Goal: Task Accomplishment & Management: Complete application form

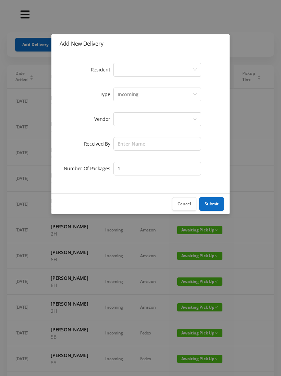
click at [126, 66] on div "Select a person" at bounding box center [155, 69] width 75 height 13
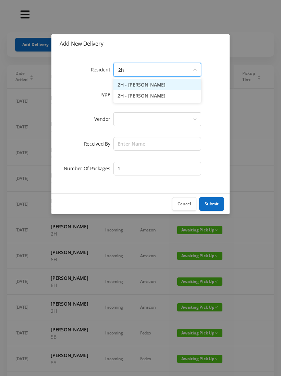
click at [147, 99] on li "2H - [PERSON_NAME]" at bounding box center [158, 95] width 88 height 11
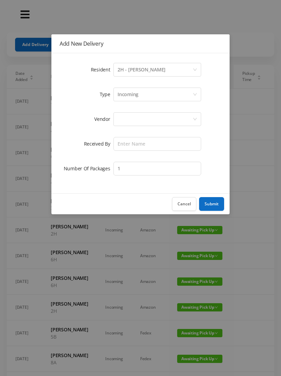
click at [128, 115] on div at bounding box center [155, 119] width 75 height 13
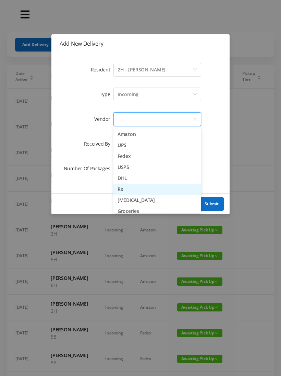
click at [126, 188] on li "Rx" at bounding box center [158, 189] width 88 height 11
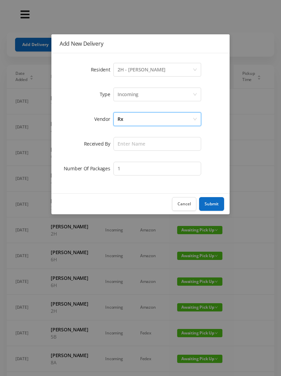
click at [161, 69] on div "2H - Lorraine Singleton" at bounding box center [142, 69] width 48 height 13
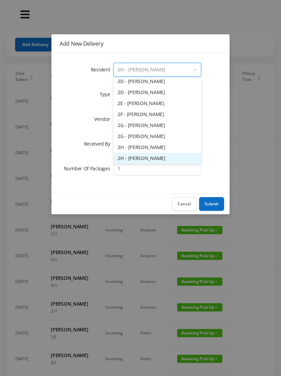
type input "3"
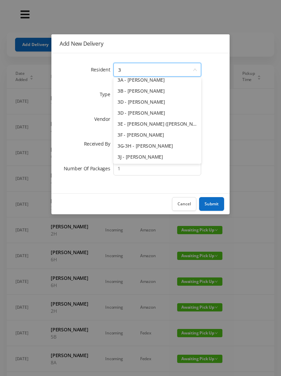
scroll to position [1, 0]
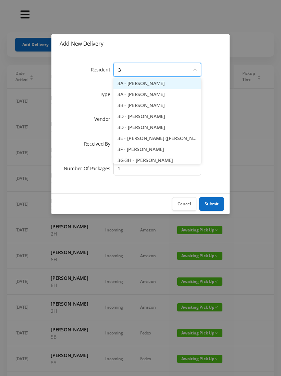
click at [143, 106] on li "3B - [PERSON_NAME]" at bounding box center [158, 105] width 88 height 11
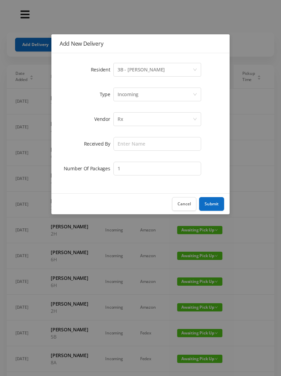
click at [216, 205] on button "Submit" at bounding box center [211, 204] width 25 height 14
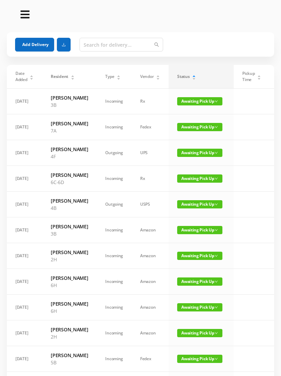
click at [36, 42] on button "Add Delivery" at bounding box center [34, 45] width 39 height 14
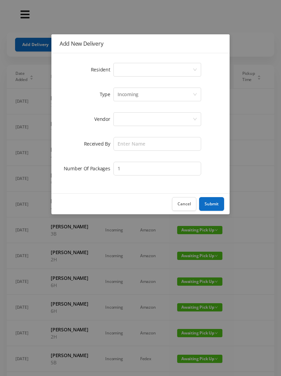
click at [125, 69] on div "Select a person" at bounding box center [155, 69] width 75 height 13
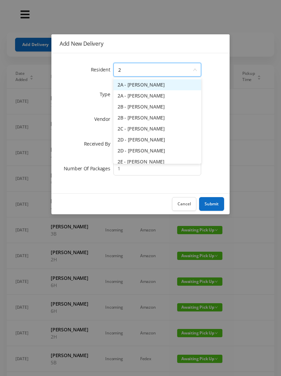
type input "2h"
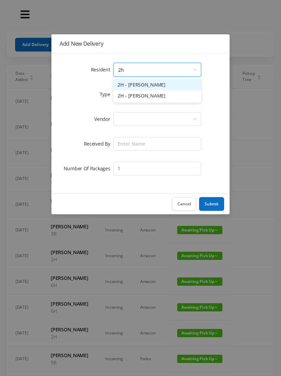
click at [145, 97] on li "2H - [PERSON_NAME]" at bounding box center [158, 95] width 88 height 11
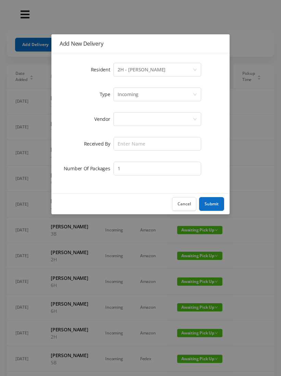
click at [123, 118] on div at bounding box center [155, 119] width 75 height 13
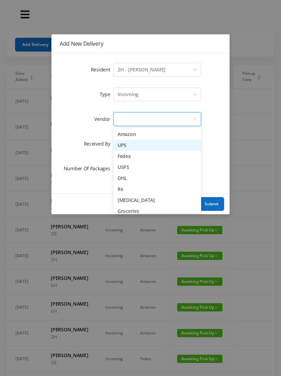
click at [133, 145] on li "UPS" at bounding box center [158, 145] width 88 height 11
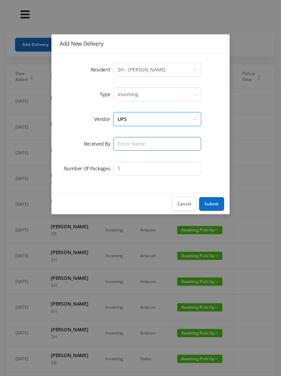
click at [128, 147] on input "text" at bounding box center [158, 144] width 88 height 14
type input "[PERSON_NAME]"
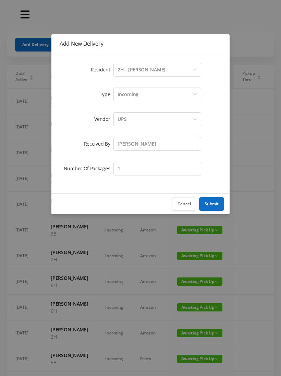
click at [210, 200] on button "Submit" at bounding box center [211, 204] width 25 height 14
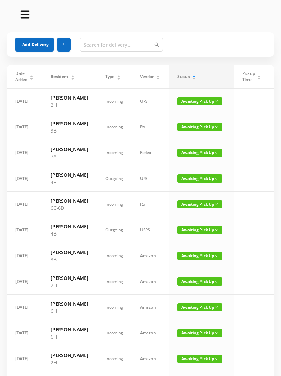
click at [31, 43] on button "Add Delivery" at bounding box center [34, 45] width 39 height 14
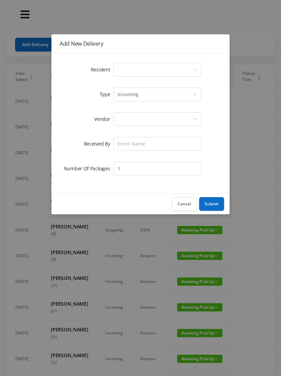
click at [127, 71] on div "Select a person" at bounding box center [155, 69] width 75 height 13
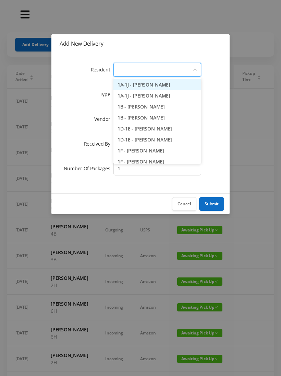
type input "2"
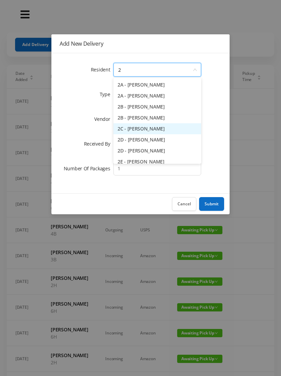
click at [140, 124] on li "2C - [PERSON_NAME]" at bounding box center [158, 128] width 88 height 11
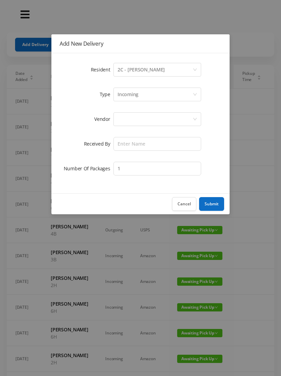
click at [128, 117] on div at bounding box center [155, 119] width 75 height 13
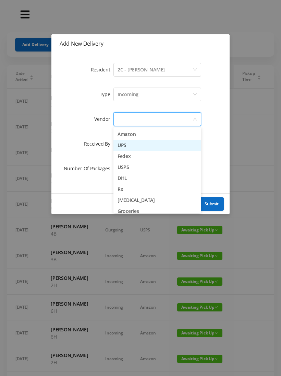
click at [135, 144] on li "UPS" at bounding box center [158, 145] width 88 height 11
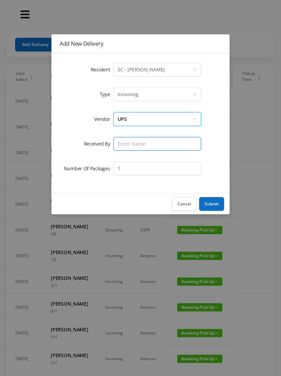
click at [128, 140] on input "text" at bounding box center [158, 144] width 88 height 14
type input "[PERSON_NAME]"
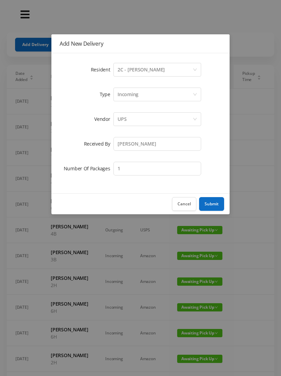
click at [212, 203] on button "Submit" at bounding box center [211, 204] width 25 height 14
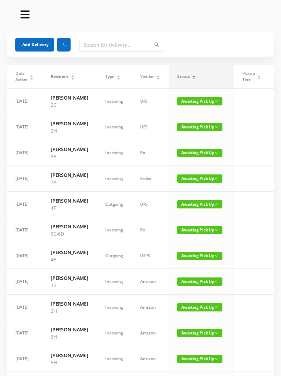
click at [39, 40] on button "Add Delivery" at bounding box center [34, 45] width 39 height 14
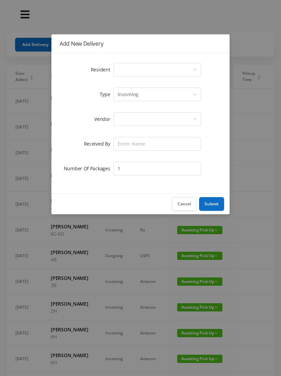
click at [129, 66] on div "Select a person" at bounding box center [155, 69] width 75 height 13
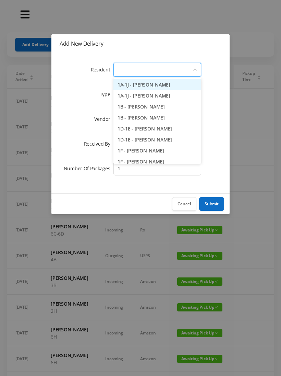
type input "6"
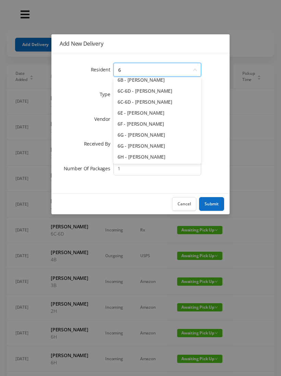
scroll to position [49, 0]
click at [146, 135] on li "6G - [PERSON_NAME]" at bounding box center [158, 134] width 88 height 11
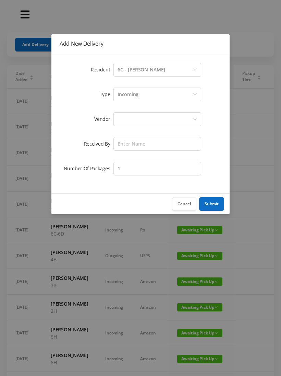
click at [130, 117] on div at bounding box center [155, 119] width 75 height 13
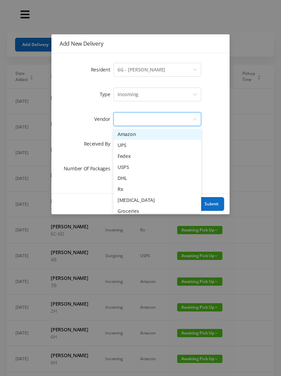
click at [132, 181] on li "DHL" at bounding box center [158, 178] width 88 height 11
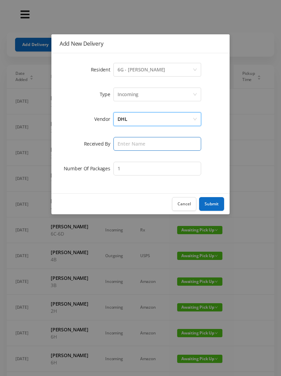
click at [122, 146] on input "text" at bounding box center [158, 144] width 88 height 14
type input "[PERSON_NAME]"
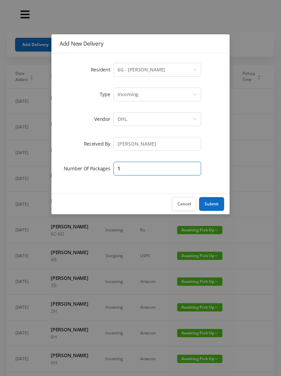
click at [128, 166] on input "1" at bounding box center [158, 169] width 88 height 14
type input "2"
click at [213, 206] on button "Submit" at bounding box center [211, 204] width 25 height 14
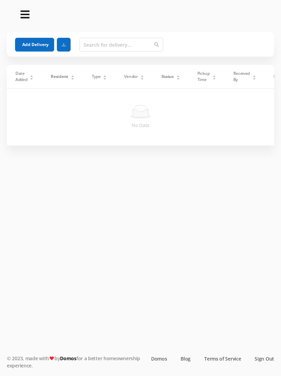
click at [24, 30] on section "Add Delivery Date Added Resident Type Vendor Status Pickup Time Received By Pac…" at bounding box center [140, 188] width 281 height 376
click at [34, 45] on button "Add Delivery" at bounding box center [34, 45] width 39 height 14
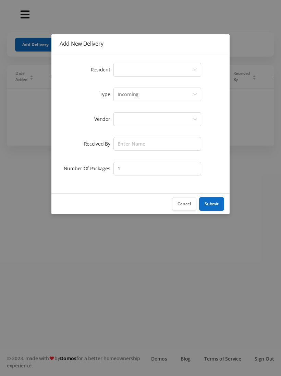
click at [123, 72] on div "Select a person" at bounding box center [155, 69] width 75 height 13
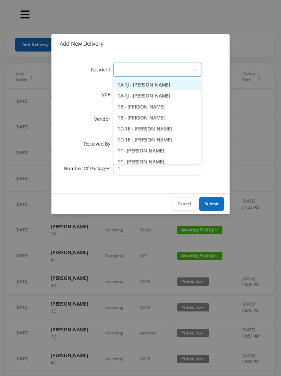
type input "F"
type input "4"
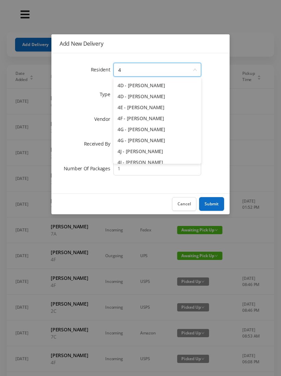
scroll to position [76, 0]
click at [151, 120] on li "4F - [PERSON_NAME]" at bounding box center [158, 118] width 88 height 11
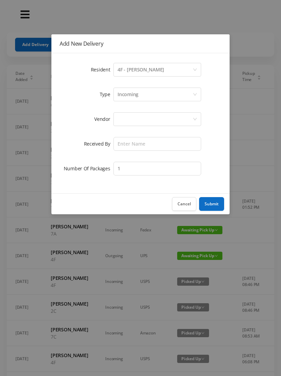
click at [146, 116] on div at bounding box center [155, 119] width 75 height 13
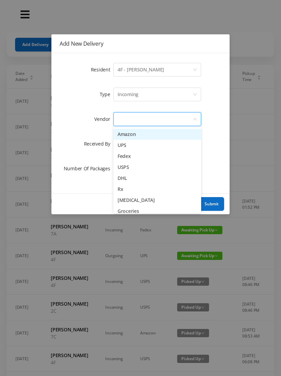
click at [125, 121] on div at bounding box center [155, 119] width 75 height 13
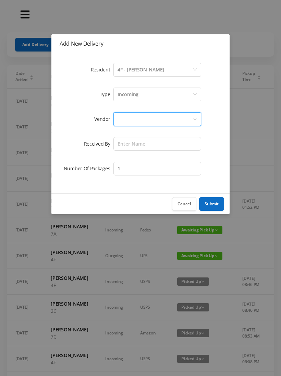
click at [134, 118] on div at bounding box center [155, 119] width 75 height 13
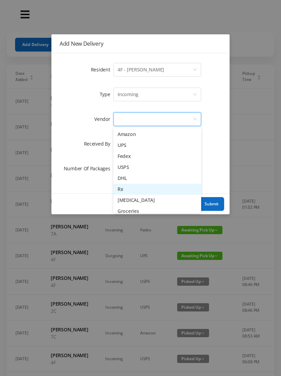
click at [131, 190] on li "Rx" at bounding box center [158, 189] width 88 height 11
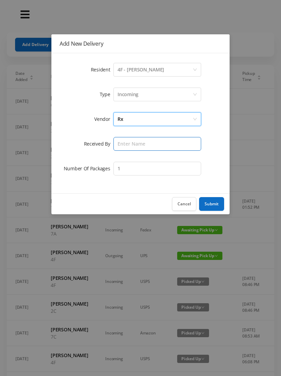
click at [127, 143] on input "text" at bounding box center [158, 144] width 88 height 14
type input "Wayne"
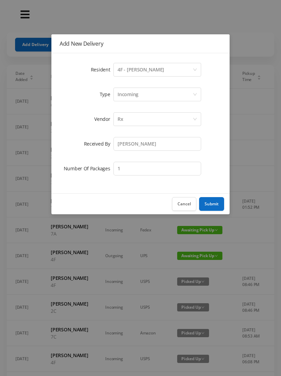
click at [213, 198] on button "Submit" at bounding box center [211, 204] width 25 height 14
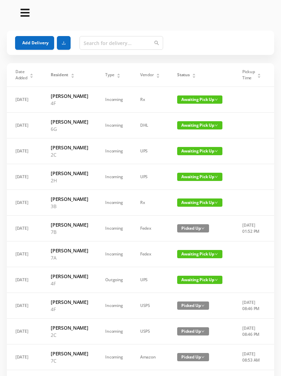
scroll to position [0, 0]
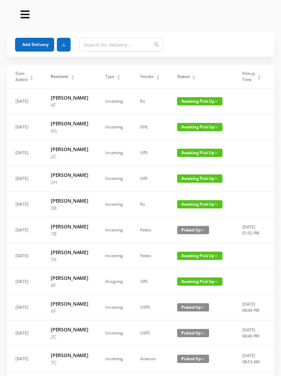
click at [195, 182] on span "Awaiting Pick Up" at bounding box center [199, 178] width 45 height 8
click at [189, 229] on link "Picked Up" at bounding box center [194, 227] width 45 height 11
click at [180, 76] on span "Status" at bounding box center [183, 76] width 12 height 6
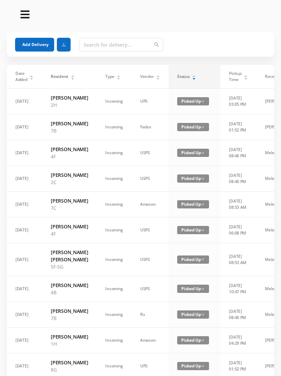
click at [181, 75] on span "Status" at bounding box center [183, 76] width 12 height 6
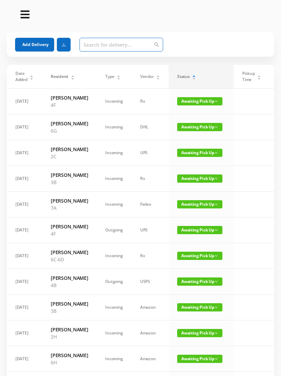
click at [84, 43] on input "text" at bounding box center [122, 45] width 84 height 14
type input "2"
click at [196, 157] on span "Awaiting Pick Up" at bounding box center [199, 153] width 45 height 8
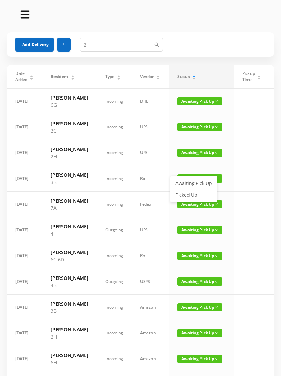
click at [188, 196] on link "Picked Up" at bounding box center [194, 194] width 45 height 11
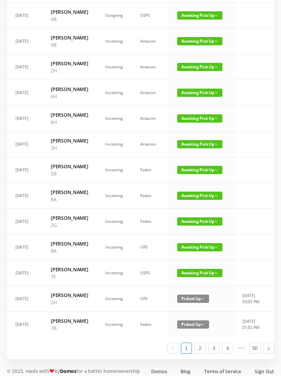
scroll to position [266, 0]
click at [196, 148] on span "Awaiting Pick Up" at bounding box center [199, 144] width 45 height 8
click at [194, 258] on link "Picked Up" at bounding box center [194, 258] width 45 height 11
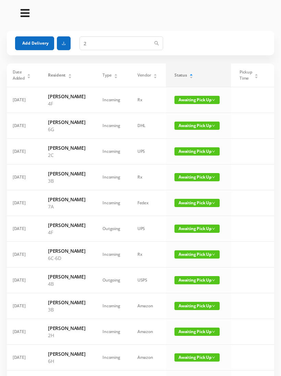
scroll to position [0, 0]
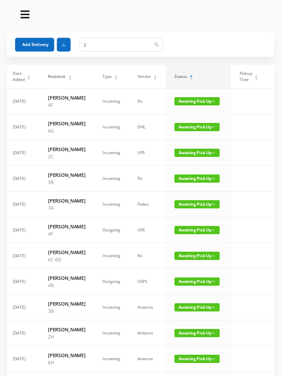
click at [210, 23] on header at bounding box center [141, 14] width 268 height 22
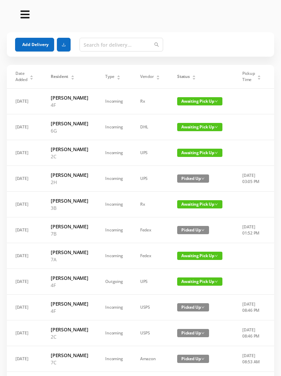
click at [182, 73] on div "Status" at bounding box center [186, 76] width 19 height 6
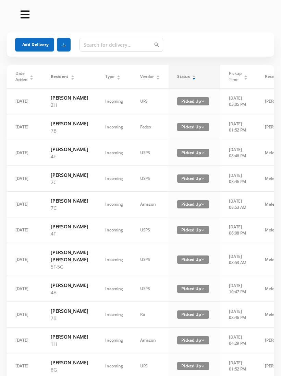
click at [192, 79] on icon "icon: caret-down" at bounding box center [194, 79] width 4 height 4
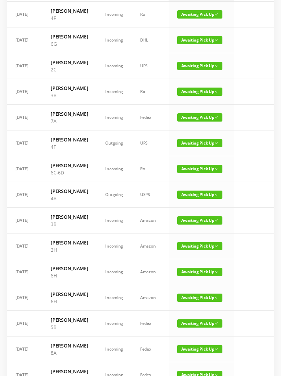
scroll to position [79, 0]
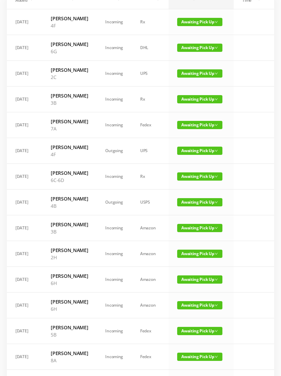
click at [194, 52] on span "Awaiting Pick Up" at bounding box center [199, 48] width 45 height 8
click at [191, 85] on link "Picked Up" at bounding box center [194, 82] width 45 height 11
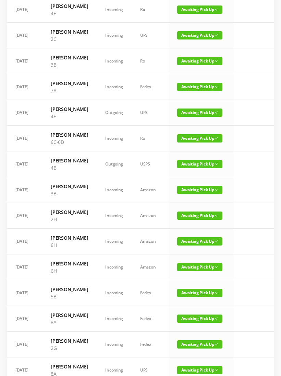
click at [191, 271] on span "Awaiting Pick Up" at bounding box center [199, 267] width 45 height 8
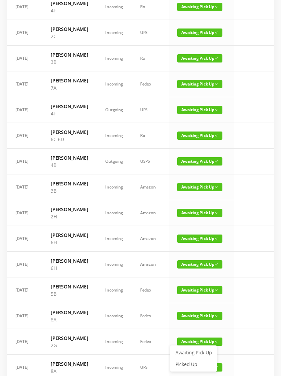
scroll to position [99, 0]
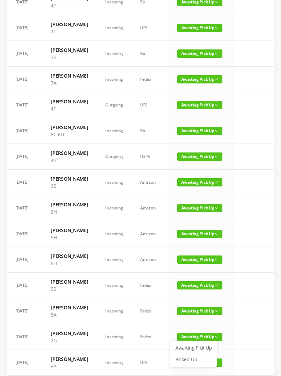
click at [196, 359] on link "Picked Up" at bounding box center [194, 359] width 45 height 11
click at [193, 238] on span "Awaiting Pick Up" at bounding box center [199, 233] width 45 height 8
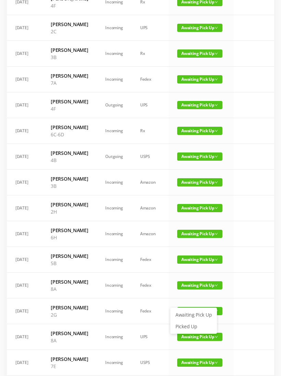
click at [193, 325] on link "Picked Up" at bounding box center [194, 326] width 45 height 11
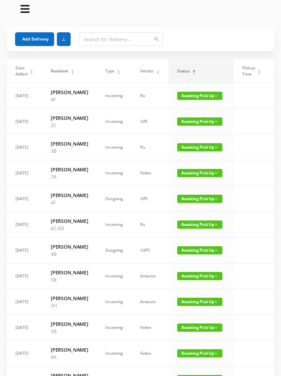
scroll to position [0, 0]
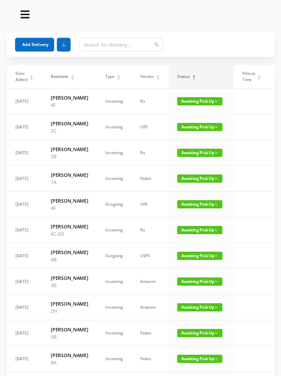
click at [35, 43] on button "Add Delivery" at bounding box center [34, 45] width 39 height 14
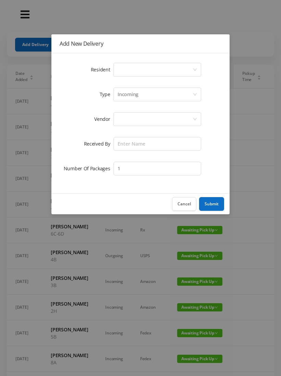
click at [127, 71] on div "Select a person" at bounding box center [155, 69] width 75 height 13
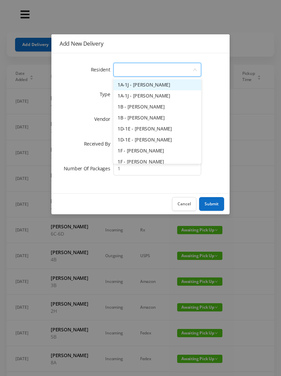
scroll to position [12, 0]
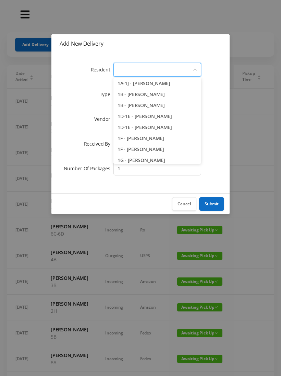
type input "4"
click at [151, 140] on li "4C - Janet Gottlieb" at bounding box center [158, 138] width 88 height 11
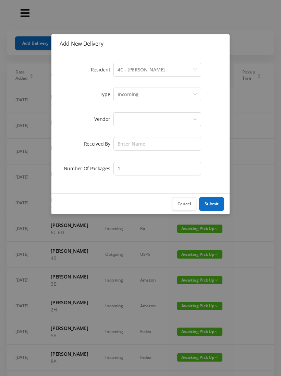
click at [135, 120] on div at bounding box center [155, 119] width 75 height 13
click at [276, 338] on div "Add New Delivery Resident Select a person 4C - Janet Gottlieb Type Incoming Ven…" at bounding box center [140, 188] width 281 height 376
click at [265, 339] on div "Add New Delivery Resident Select a person 4C - Janet Gottlieb Type Incoming Ven…" at bounding box center [140, 188] width 281 height 376
click at [126, 123] on div at bounding box center [155, 119] width 75 height 13
click at [133, 120] on div at bounding box center [155, 119] width 75 height 13
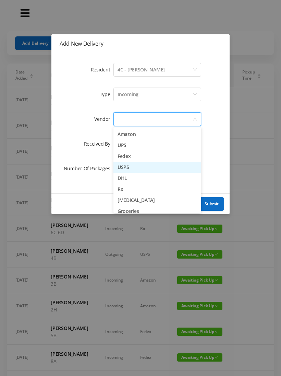
click at [137, 170] on li "USPS" at bounding box center [158, 167] width 88 height 11
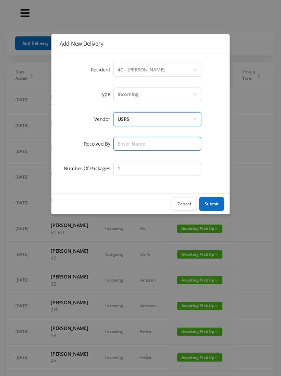
click at [127, 148] on input "text" at bounding box center [158, 144] width 88 height 14
type input "[PERSON_NAME]"
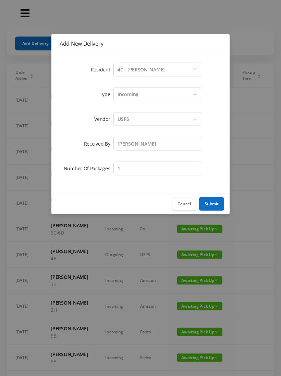
click at [213, 208] on button "Submit" at bounding box center [211, 204] width 25 height 14
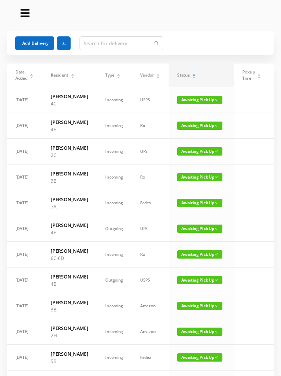
click at [42, 46] on button "Add Delivery" at bounding box center [34, 43] width 39 height 14
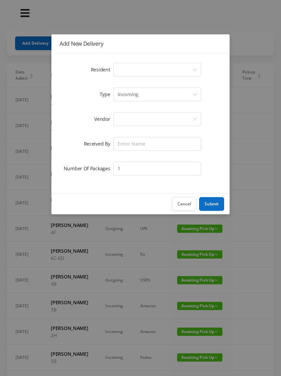
click at [129, 72] on div "Select a person" at bounding box center [155, 69] width 75 height 13
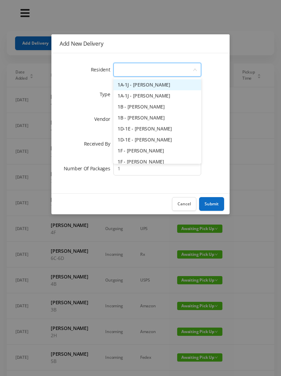
scroll to position [1, 0]
type input "4"
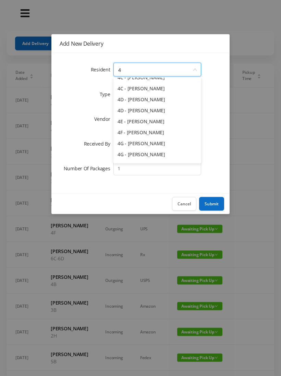
scroll to position [58, 0]
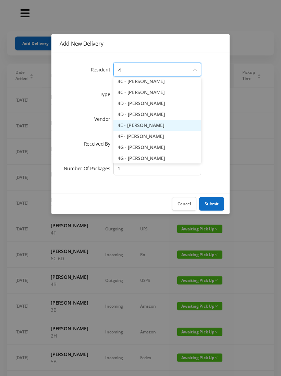
click at [157, 128] on li "4E - [PERSON_NAME]" at bounding box center [158, 125] width 88 height 11
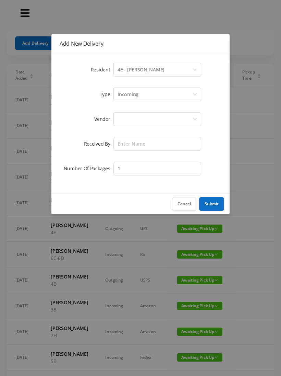
click at [131, 117] on div at bounding box center [155, 119] width 75 height 13
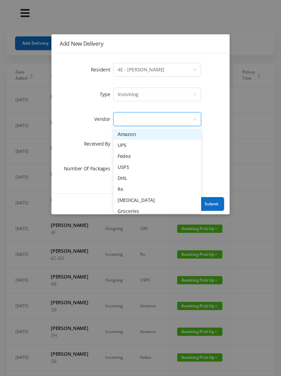
click at [146, 169] on li "USPS" at bounding box center [158, 167] width 88 height 11
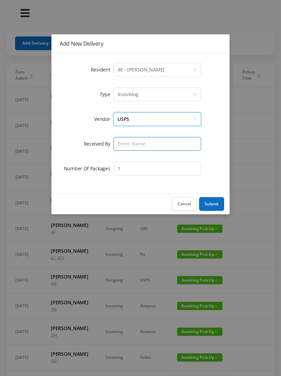
click at [129, 149] on input "text" at bounding box center [158, 144] width 88 height 14
type input "[PERSON_NAME]"
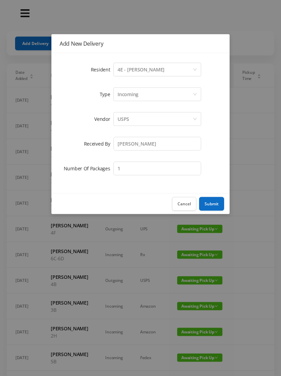
click at [212, 206] on button "Submit" at bounding box center [211, 204] width 25 height 14
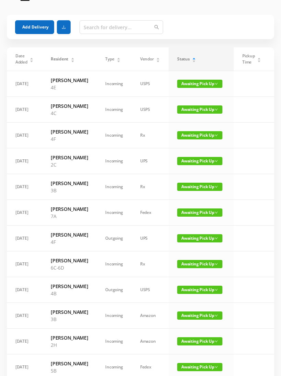
scroll to position [0, 0]
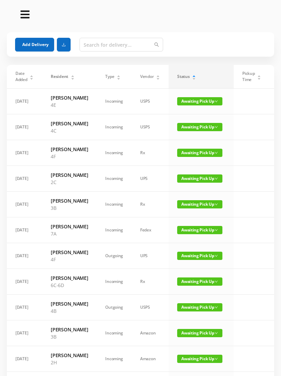
click at [32, 46] on button "Add Delivery" at bounding box center [34, 45] width 39 height 14
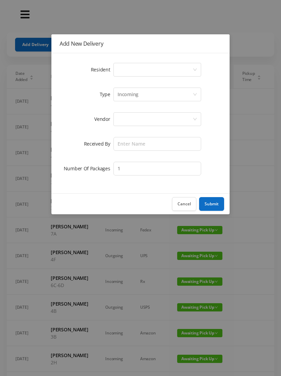
click at [147, 69] on div "Select a person" at bounding box center [155, 69] width 75 height 13
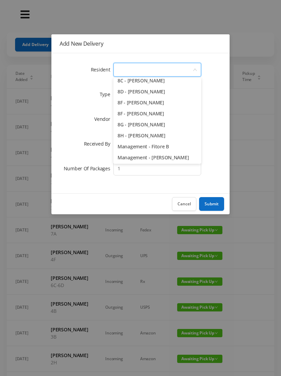
scroll to position [959, 0]
click at [175, 138] on li "8H - [PERSON_NAME]" at bounding box center [158, 135] width 88 height 11
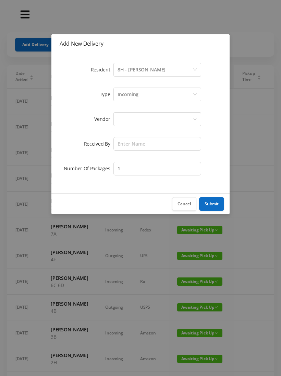
click at [151, 98] on div "Incoming" at bounding box center [155, 94] width 75 height 13
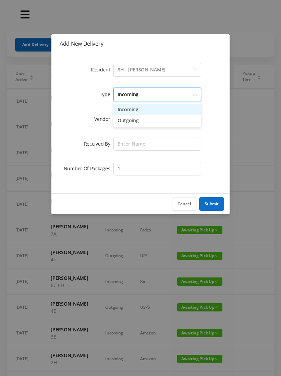
click at [145, 110] on li "Incoming" at bounding box center [158, 109] width 88 height 11
click at [139, 121] on div at bounding box center [155, 119] width 75 height 13
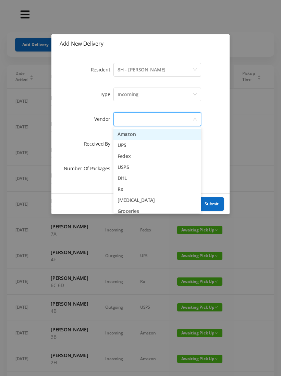
click at [142, 137] on li "Amazon" at bounding box center [158, 134] width 88 height 11
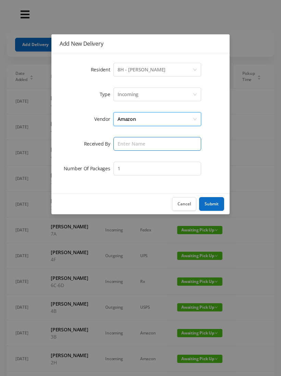
click at [134, 147] on input "text" at bounding box center [158, 144] width 88 height 14
type input "Melece"
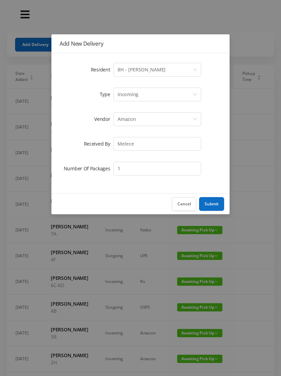
click at [216, 207] on button "Submit" at bounding box center [211, 204] width 25 height 14
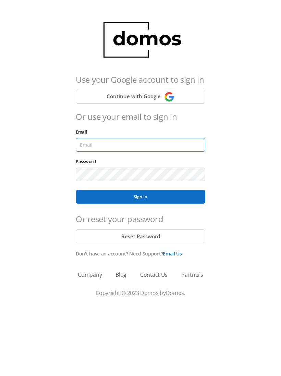
type input "[EMAIL_ADDRESS][DOMAIN_NAME]"
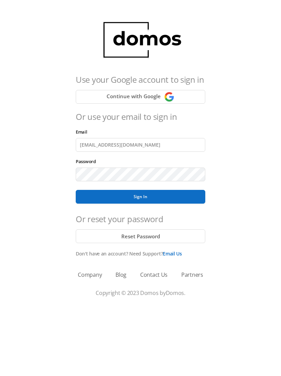
click at [141, 197] on button "Sign In" at bounding box center [141, 197] width 130 height 14
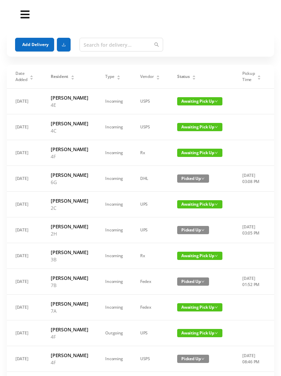
scroll to position [0, 0]
click at [40, 46] on button "Add Delivery" at bounding box center [34, 45] width 39 height 14
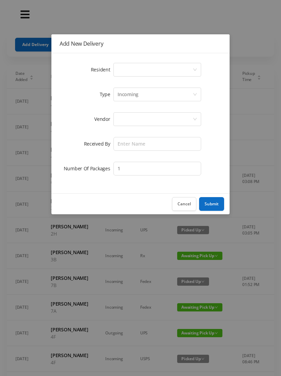
click at [130, 68] on div "Select a person" at bounding box center [155, 69] width 75 height 13
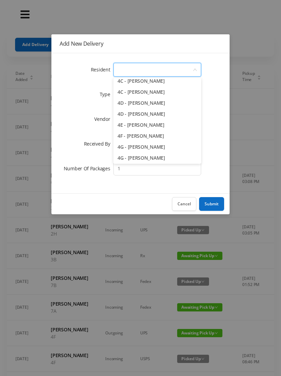
scroll to position [434, 0]
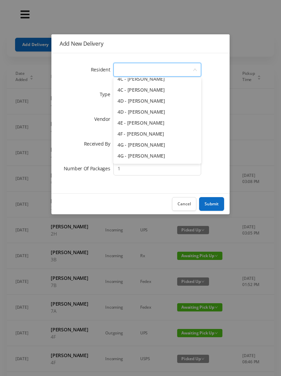
click at [179, 127] on li "4E - [PERSON_NAME]" at bounding box center [158, 122] width 88 height 11
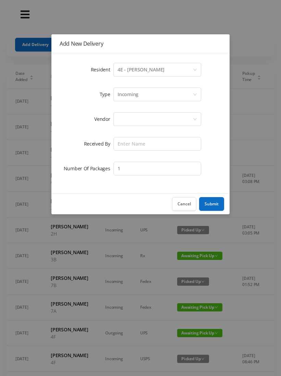
click at [144, 96] on div "Incoming" at bounding box center [155, 94] width 75 height 13
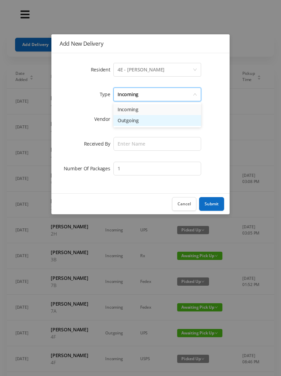
click at [143, 116] on li "Outgoing" at bounding box center [158, 120] width 88 height 11
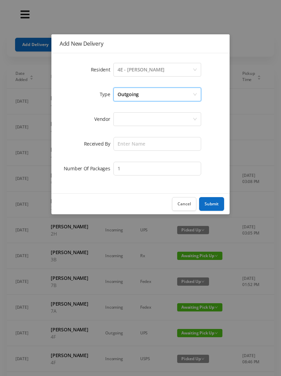
click at [139, 122] on div at bounding box center [155, 119] width 75 height 13
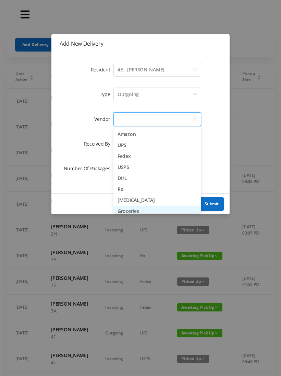
click at [185, 206] on li "Groceries" at bounding box center [158, 210] width 88 height 11
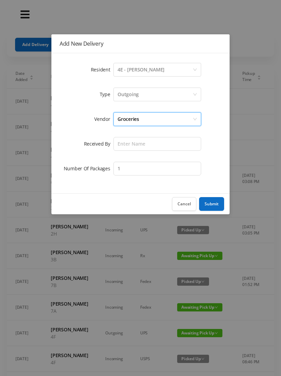
click at [190, 208] on button "Cancel" at bounding box center [184, 204] width 24 height 14
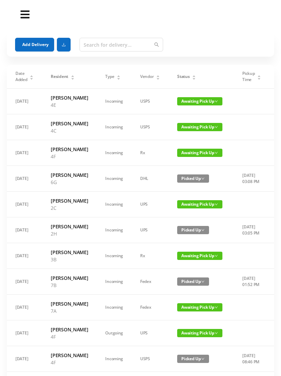
click at [40, 48] on button "Add Delivery" at bounding box center [34, 45] width 39 height 14
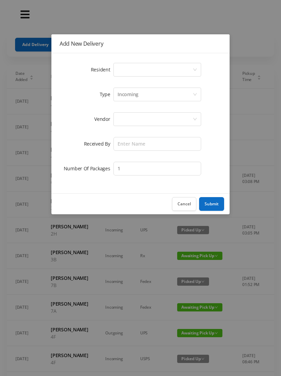
click at [142, 72] on div "Select a person" at bounding box center [155, 69] width 75 height 13
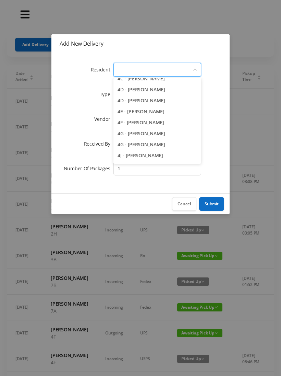
scroll to position [446, 0]
click at [167, 115] on li "4E - [PERSON_NAME]" at bounding box center [158, 110] width 88 height 11
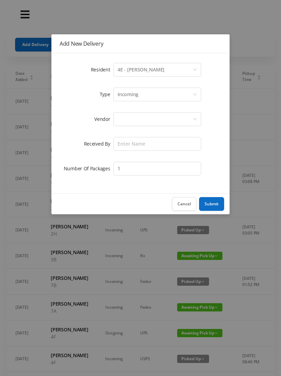
click at [138, 97] on div "Incoming" at bounding box center [128, 94] width 21 height 13
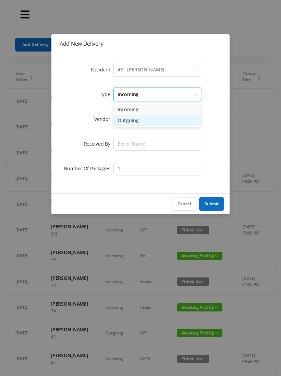
click at [133, 117] on li "Outgoing" at bounding box center [158, 120] width 88 height 11
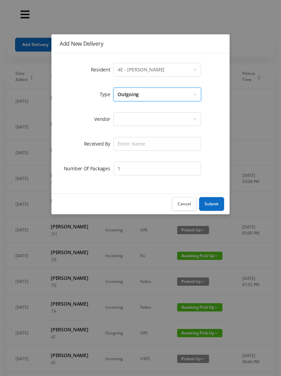
click at [133, 123] on div at bounding box center [155, 119] width 75 height 13
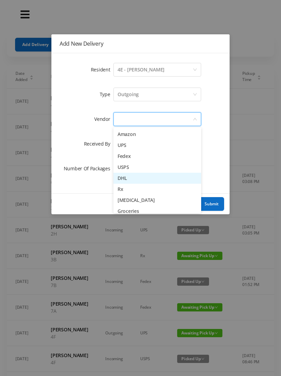
click at [181, 177] on li "DHL" at bounding box center [158, 178] width 88 height 11
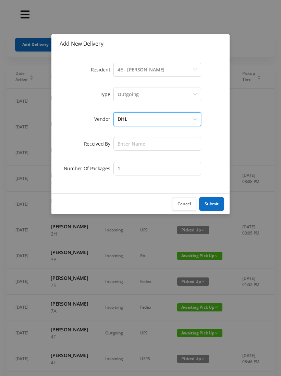
click at [186, 206] on button "Cancel" at bounding box center [184, 204] width 24 height 14
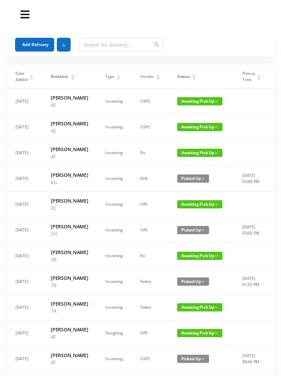
click at [39, 44] on button "Add Delivery" at bounding box center [34, 45] width 39 height 14
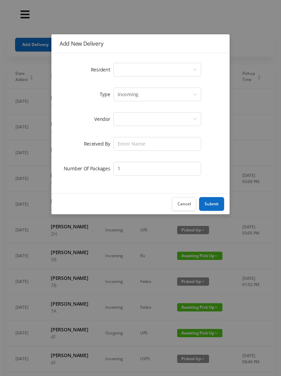
click at [157, 71] on div "Select a person" at bounding box center [155, 69] width 75 height 13
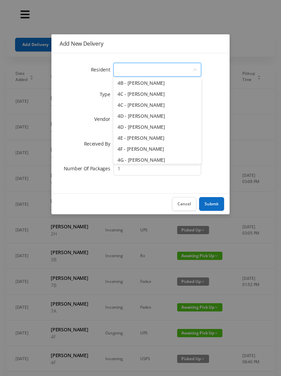
scroll to position [424, 0]
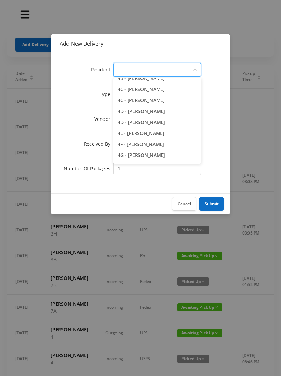
click at [172, 139] on li "4F - [PERSON_NAME]" at bounding box center [158, 144] width 88 height 11
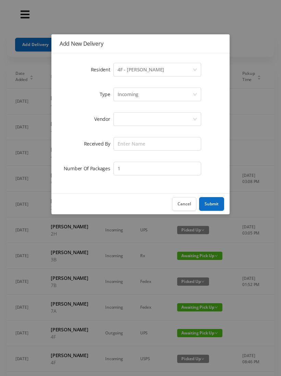
click at [148, 98] on div "Incoming" at bounding box center [155, 94] width 75 height 13
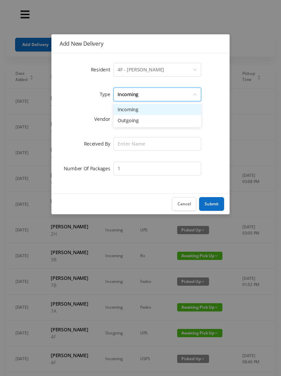
click at [146, 112] on li "Incoming" at bounding box center [158, 109] width 88 height 11
click at [142, 121] on div at bounding box center [155, 119] width 75 height 13
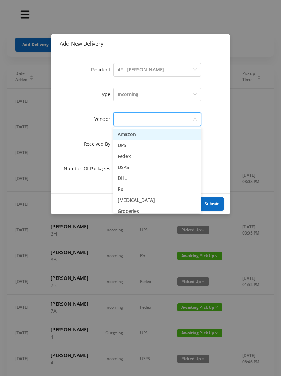
click at [153, 139] on li "Amazon" at bounding box center [158, 134] width 88 height 11
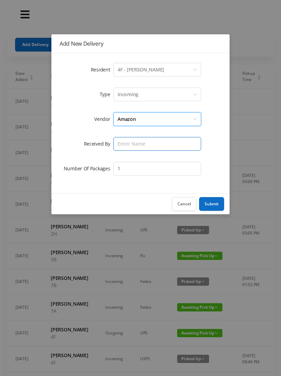
click at [162, 150] on input "text" at bounding box center [158, 144] width 88 height 14
type input "Melece"
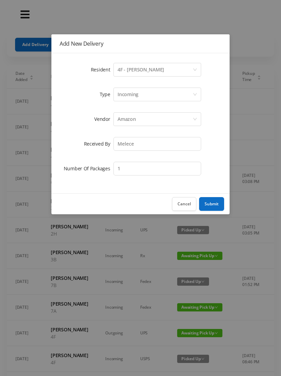
click at [209, 208] on button "Submit" at bounding box center [211, 204] width 25 height 14
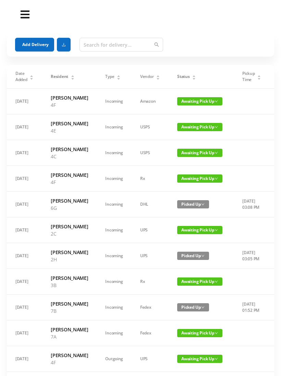
click at [21, 191] on td "[DATE]" at bounding box center [24, 179] width 35 height 26
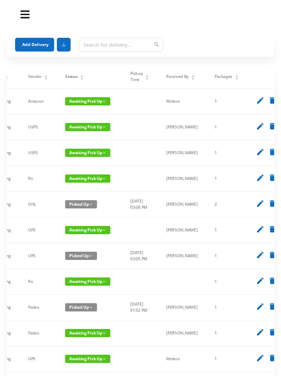
scroll to position [0, 111]
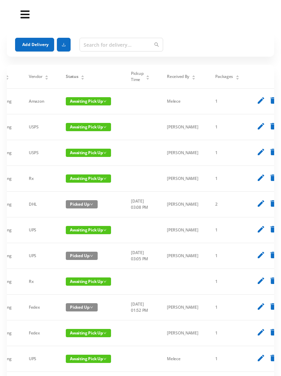
click at [269, 105] on icon "delete" at bounding box center [273, 100] width 9 height 9
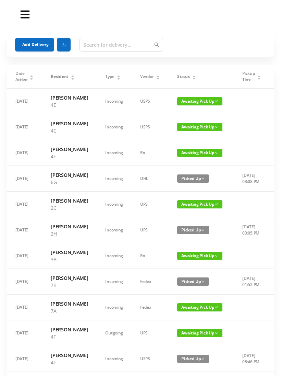
scroll to position [0, 0]
click at [36, 47] on button "Add Delivery" at bounding box center [34, 45] width 39 height 14
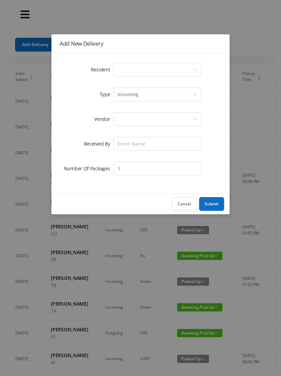
click at [138, 71] on div "Select a person" at bounding box center [155, 69] width 75 height 13
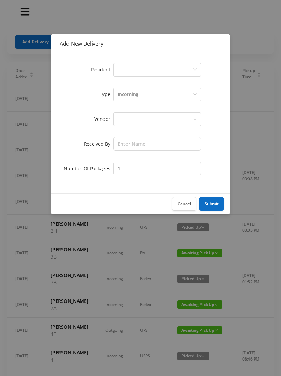
click at [187, 206] on button "Cancel" at bounding box center [184, 204] width 24 height 14
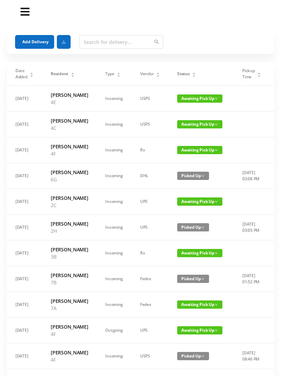
click at [41, 39] on button "Add Delivery" at bounding box center [34, 42] width 39 height 14
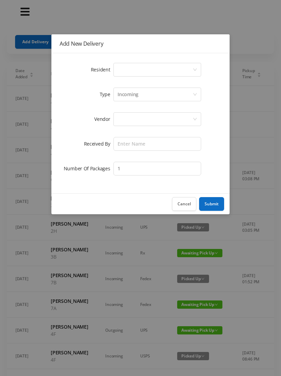
click at [150, 72] on div "Select a person" at bounding box center [155, 69] width 75 height 13
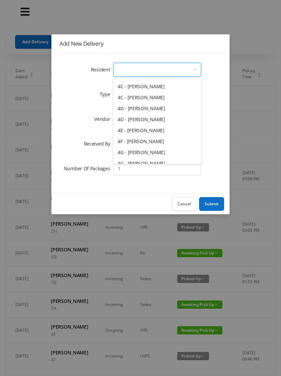
scroll to position [444, 0]
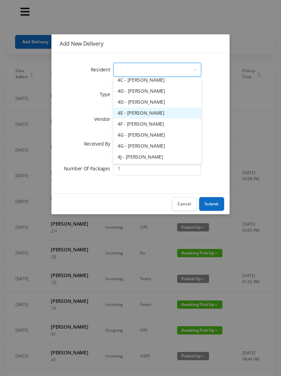
click at [168, 118] on li "4E - [PERSON_NAME]" at bounding box center [158, 112] width 88 height 11
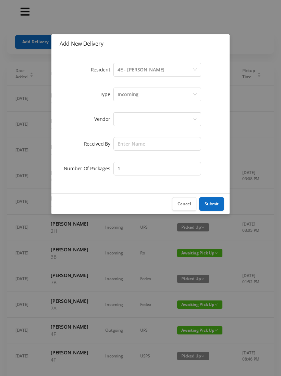
click at [147, 98] on div "Incoming" at bounding box center [155, 94] width 75 height 13
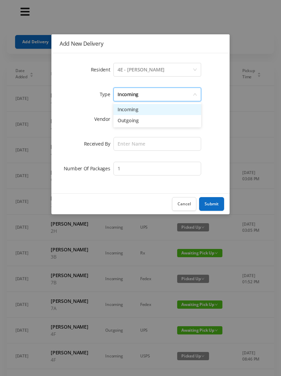
click at [143, 113] on li "Incoming" at bounding box center [158, 109] width 88 height 11
click at [136, 125] on div at bounding box center [155, 119] width 75 height 13
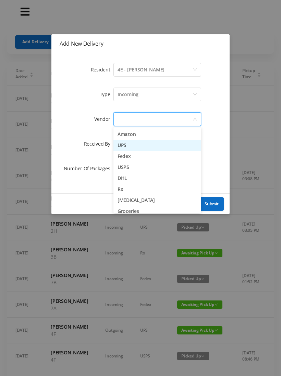
click at [141, 140] on li "UPS" at bounding box center [158, 145] width 88 height 11
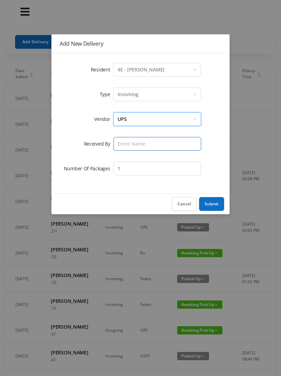
click at [135, 148] on input "text" at bounding box center [158, 144] width 88 height 14
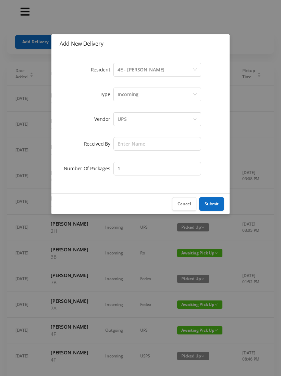
click at [192, 206] on button "Cancel" at bounding box center [184, 204] width 24 height 14
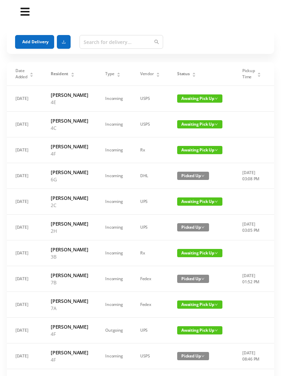
scroll to position [0, 0]
click at [44, 43] on button "Add Delivery" at bounding box center [34, 42] width 39 height 14
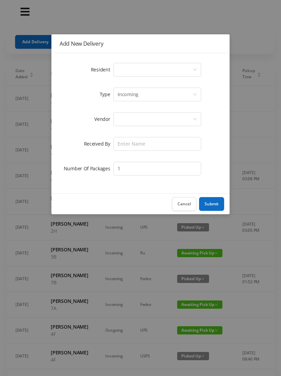
click at [141, 70] on div "Select a person" at bounding box center [155, 69] width 75 height 13
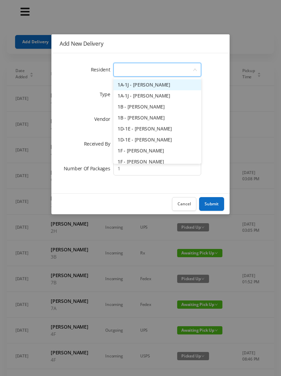
click at [189, 202] on button "Cancel" at bounding box center [184, 204] width 24 height 14
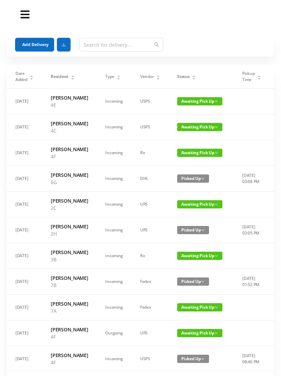
click at [33, 51] on button "Add Delivery" at bounding box center [34, 45] width 39 height 14
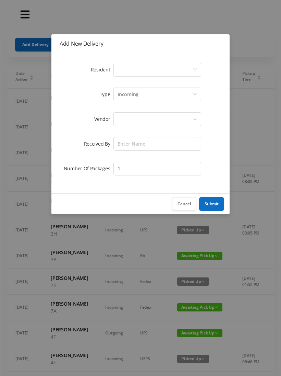
click at [149, 73] on div "Select a person" at bounding box center [155, 69] width 75 height 13
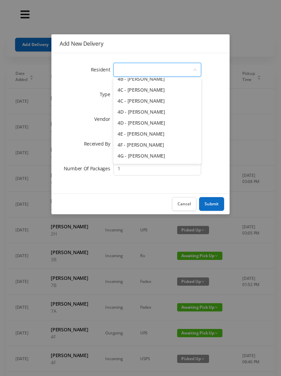
scroll to position [424, 0]
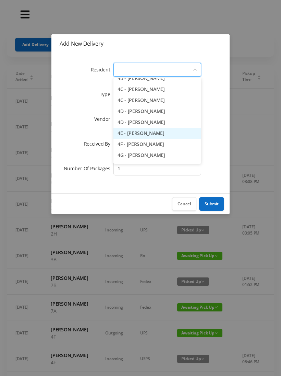
click at [163, 138] on li "4E - [PERSON_NAME]" at bounding box center [158, 133] width 88 height 11
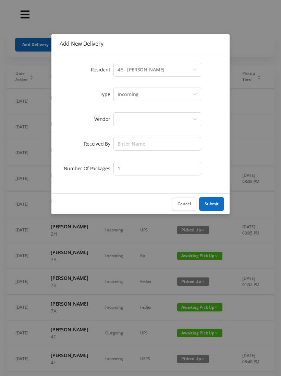
click at [145, 95] on div "Incoming" at bounding box center [155, 94] width 75 height 13
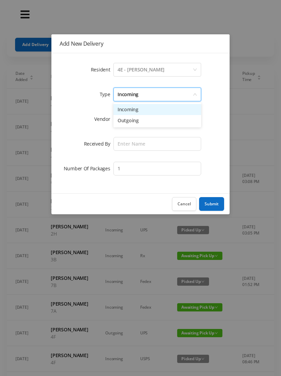
click at [137, 113] on li "Incoming" at bounding box center [158, 109] width 88 height 11
click at [132, 122] on div at bounding box center [155, 119] width 75 height 13
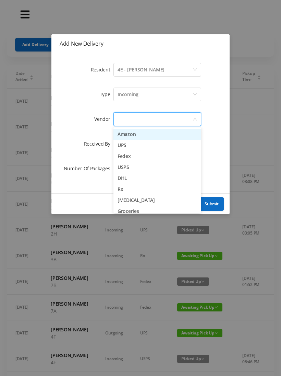
click at [137, 136] on li "Amazon" at bounding box center [158, 134] width 88 height 11
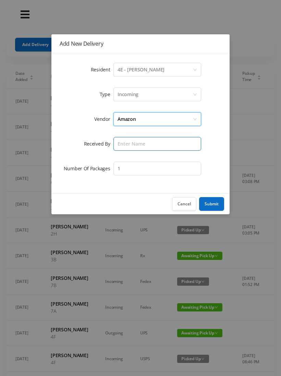
click at [135, 146] on input "text" at bounding box center [158, 144] width 88 height 14
type input "Melece"
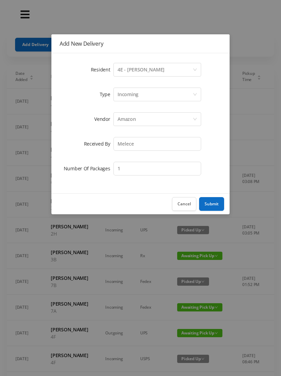
click at [217, 206] on button "Submit" at bounding box center [211, 204] width 25 height 14
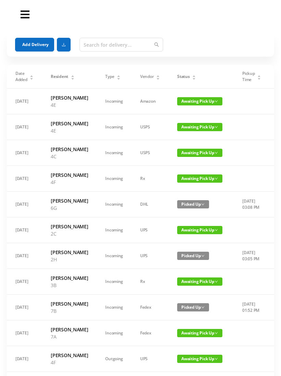
click at [37, 44] on button "Add Delivery" at bounding box center [34, 45] width 39 height 14
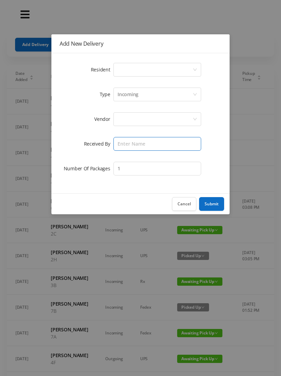
click at [159, 149] on input "text" at bounding box center [158, 144] width 88 height 14
click at [150, 74] on div "Select a person" at bounding box center [155, 69] width 75 height 13
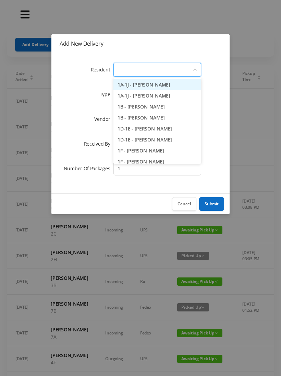
click at [143, 69] on input at bounding box center [155, 69] width 75 height 13
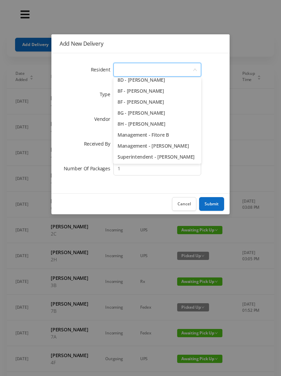
scroll to position [971, 0]
click at [165, 126] on li "8H - [PERSON_NAME]" at bounding box center [158, 123] width 88 height 11
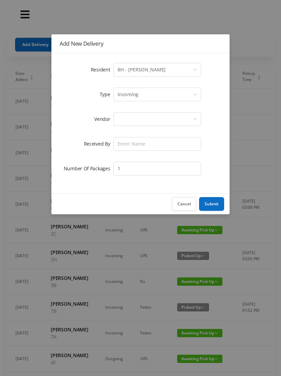
click at [143, 97] on div "Incoming" at bounding box center [155, 94] width 75 height 13
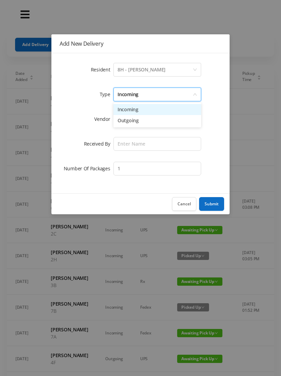
click at [144, 115] on li "Incoming" at bounding box center [158, 109] width 88 height 11
click at [134, 120] on div at bounding box center [155, 119] width 75 height 13
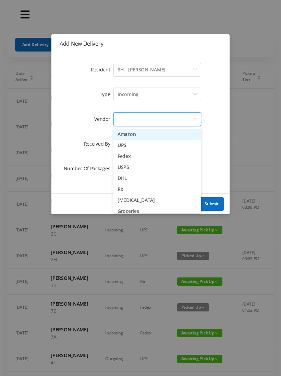
click at [141, 134] on li "Amazon" at bounding box center [158, 134] width 88 height 11
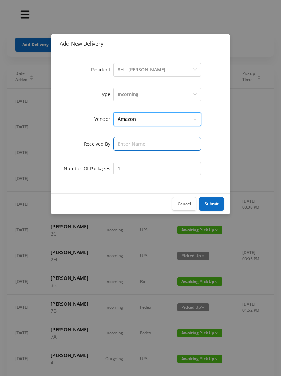
click at [136, 145] on input "text" at bounding box center [158, 144] width 88 height 14
type input "Melece"
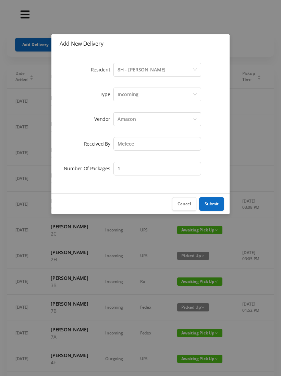
click at [213, 204] on button "Submit" at bounding box center [211, 204] width 25 height 14
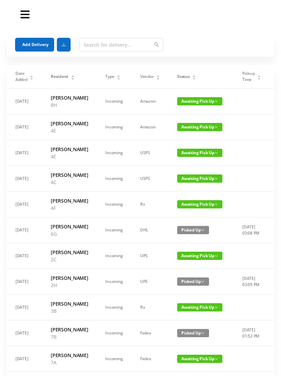
click at [47, 43] on button "Add Delivery" at bounding box center [34, 45] width 39 height 14
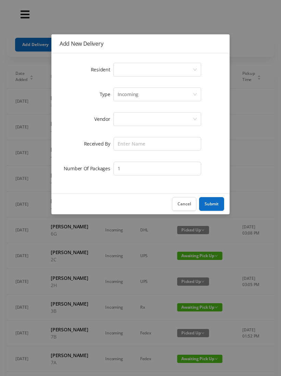
click at [145, 72] on div "Select a person" at bounding box center [155, 69] width 75 height 13
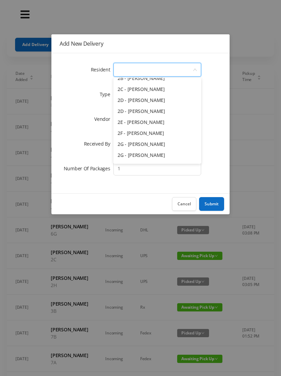
scroll to position [159, 0]
click at [176, 91] on li "2C - [PERSON_NAME]" at bounding box center [158, 90] width 88 height 11
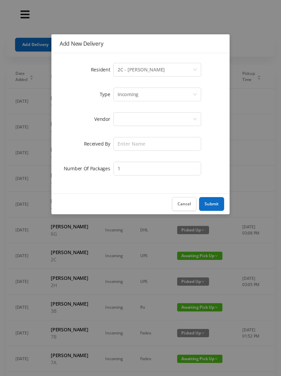
click at [148, 97] on div "Incoming" at bounding box center [155, 94] width 75 height 13
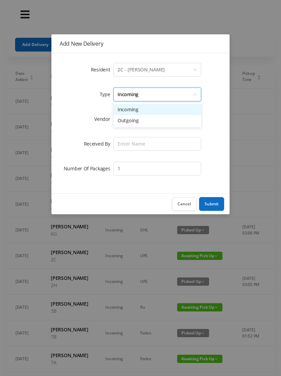
click at [146, 114] on li "Incoming" at bounding box center [158, 109] width 88 height 11
click at [141, 122] on div at bounding box center [155, 119] width 75 height 13
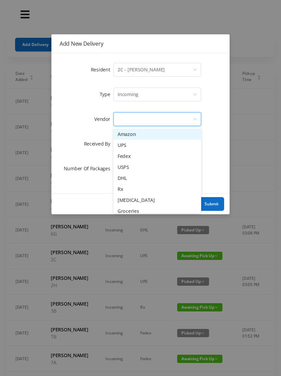
click at [142, 137] on li "Amazon" at bounding box center [158, 134] width 88 height 11
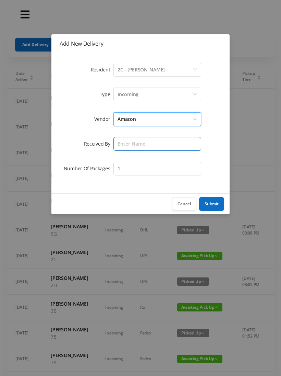
click at [142, 145] on input "text" at bounding box center [158, 144] width 88 height 14
type input "Melece"
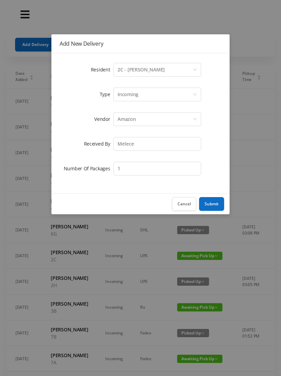
click at [213, 202] on button "Submit" at bounding box center [211, 204] width 25 height 14
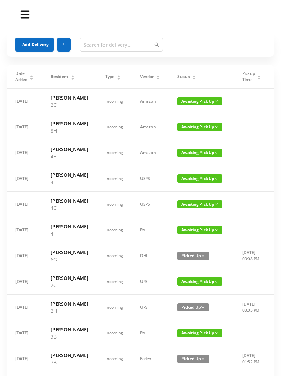
click at [40, 47] on button "Add Delivery" at bounding box center [34, 45] width 39 height 14
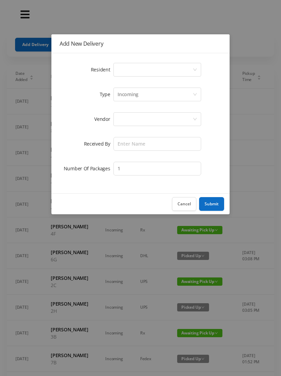
click at [151, 72] on div "Select a person" at bounding box center [155, 69] width 75 height 13
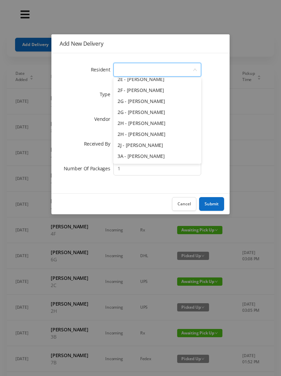
scroll to position [206, 0]
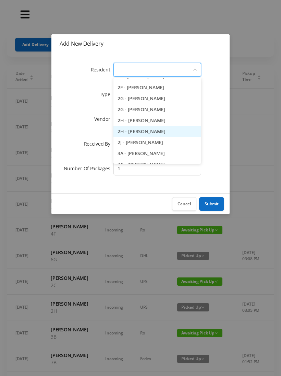
click at [168, 135] on li "2H - [PERSON_NAME]" at bounding box center [158, 131] width 88 height 11
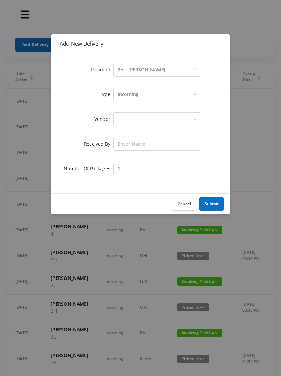
click at [151, 98] on div "Incoming" at bounding box center [155, 94] width 75 height 13
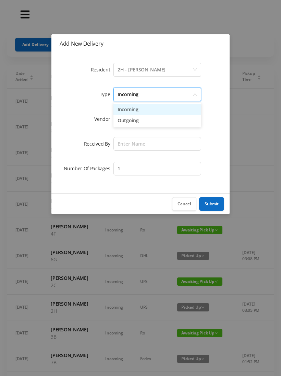
click at [146, 111] on li "Incoming" at bounding box center [158, 109] width 88 height 11
click at [141, 122] on div at bounding box center [155, 119] width 75 height 13
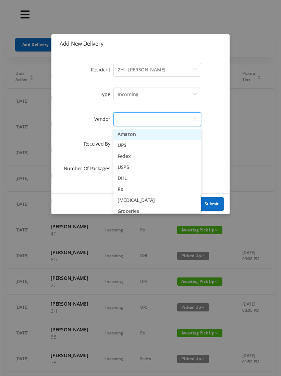
click at [141, 136] on li "Amazon" at bounding box center [158, 134] width 88 height 11
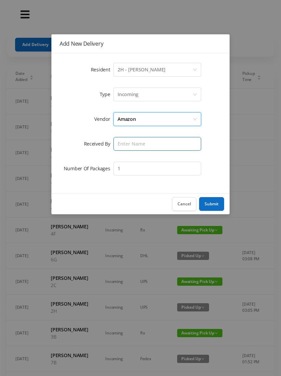
click at [139, 145] on input "text" at bounding box center [158, 144] width 88 height 14
type input "Elece"
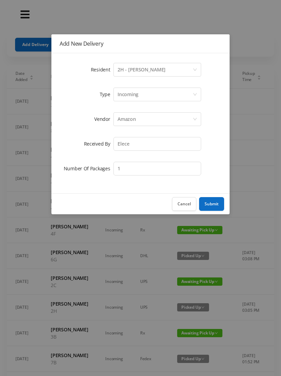
click at [218, 204] on button "Submit" at bounding box center [211, 204] width 25 height 14
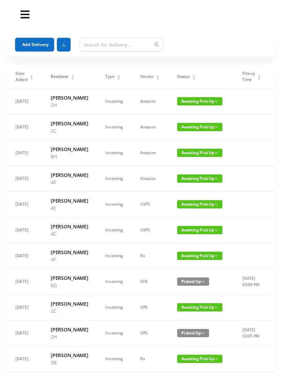
click at [40, 47] on button "Add Delivery" at bounding box center [34, 45] width 39 height 14
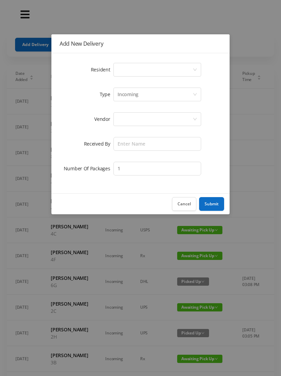
click at [142, 71] on div "Select a person" at bounding box center [155, 69] width 75 height 13
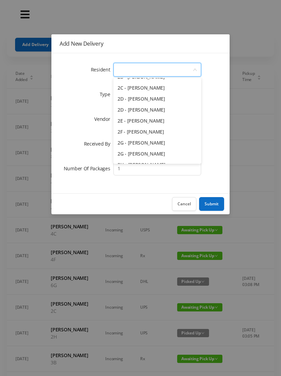
scroll to position [163, 0]
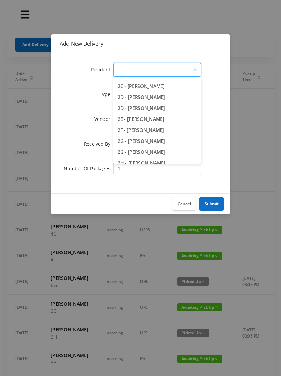
click at [167, 122] on li "2E - [PERSON_NAME]" at bounding box center [158, 119] width 88 height 11
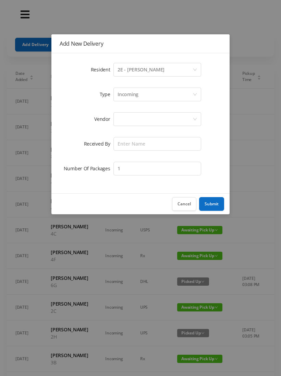
click at [146, 99] on div "Incoming" at bounding box center [155, 94] width 75 height 13
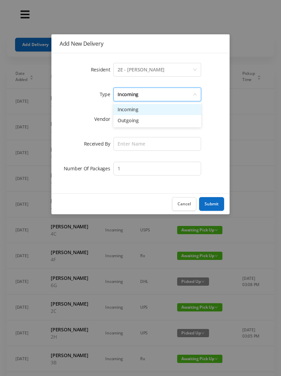
click at [143, 113] on li "Incoming" at bounding box center [158, 109] width 88 height 11
click at [141, 122] on div at bounding box center [155, 119] width 75 height 13
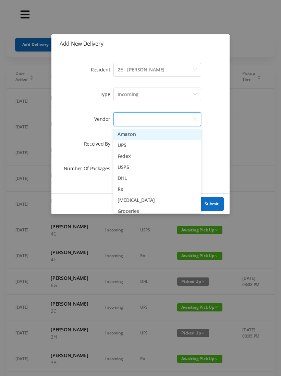
click at [143, 134] on li "Amazon" at bounding box center [158, 134] width 88 height 11
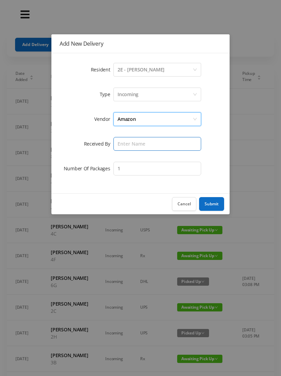
click at [140, 146] on input "text" at bounding box center [158, 144] width 88 height 14
type input "Melece"
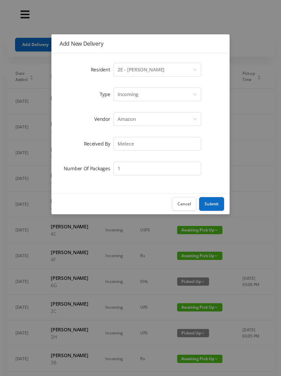
click at [215, 205] on button "Submit" at bounding box center [211, 204] width 25 height 14
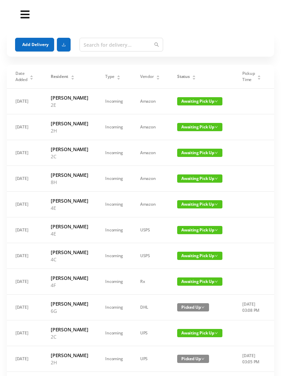
click at [43, 46] on button "Add Delivery" at bounding box center [34, 45] width 39 height 14
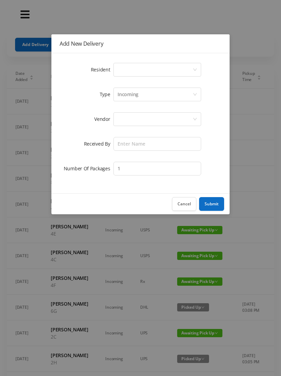
click at [148, 73] on div "Select a person" at bounding box center [155, 69] width 75 height 13
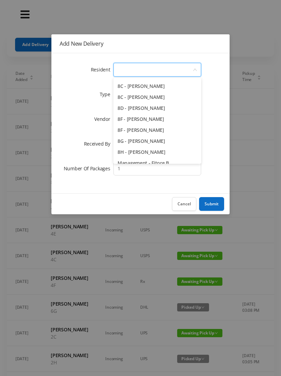
scroll to position [942, 0]
click at [180, 123] on li "8F - [PERSON_NAME]" at bounding box center [158, 119] width 88 height 11
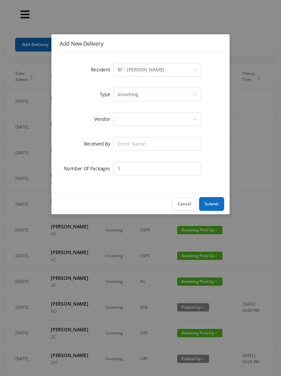
click at [155, 94] on div "Incoming" at bounding box center [155, 94] width 75 height 13
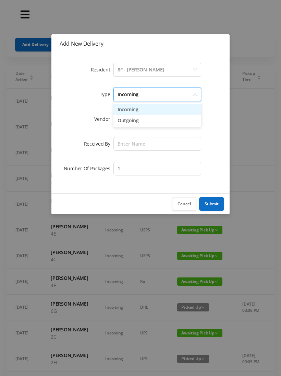
click at [150, 115] on li "Incoming" at bounding box center [158, 109] width 88 height 11
click at [141, 122] on div at bounding box center [155, 119] width 75 height 13
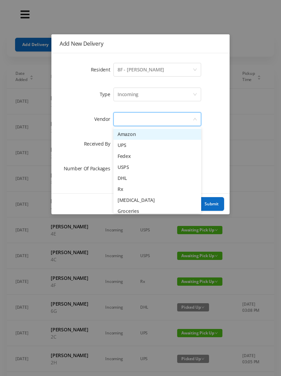
click at [146, 137] on li "Amazon" at bounding box center [158, 134] width 88 height 11
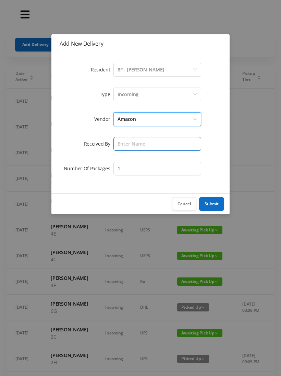
click at [140, 147] on input "text" at bounding box center [158, 144] width 88 height 14
type input "Melece"
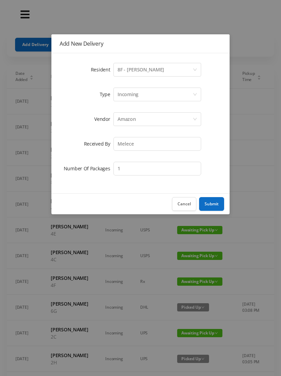
click at [212, 204] on button "Submit" at bounding box center [211, 204] width 25 height 14
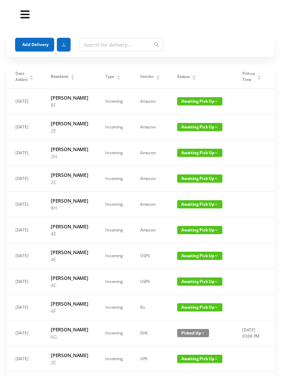
click at [41, 50] on button "Add Delivery" at bounding box center [34, 45] width 39 height 14
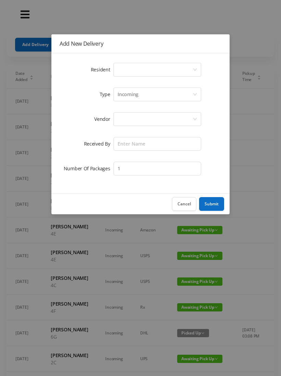
click at [146, 74] on div "Select a person" at bounding box center [155, 69] width 75 height 13
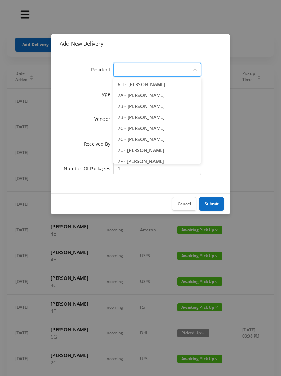
scroll to position [781, 0]
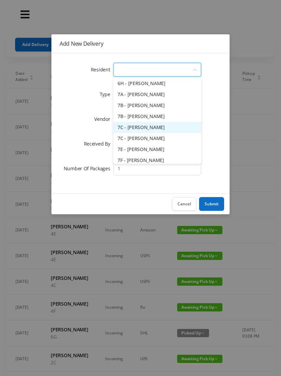
click at [167, 130] on li "7C - [PERSON_NAME]" at bounding box center [158, 127] width 88 height 11
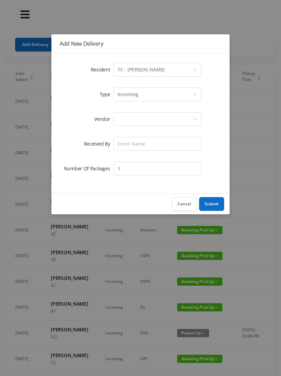
click at [143, 97] on div "Incoming" at bounding box center [155, 94] width 75 height 13
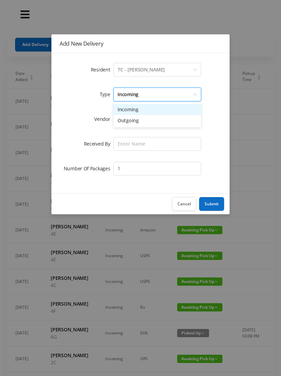
click at [142, 111] on li "Incoming" at bounding box center [158, 109] width 88 height 11
click at [135, 122] on div at bounding box center [155, 119] width 75 height 13
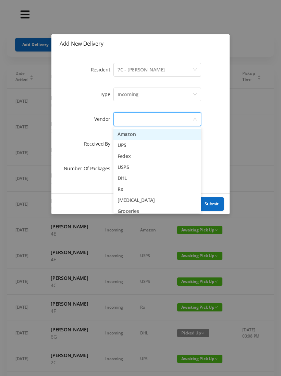
click at [138, 138] on li "Amazon" at bounding box center [158, 134] width 88 height 11
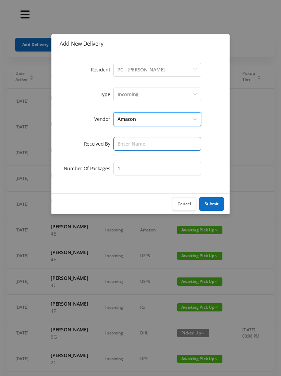
click at [137, 147] on input "text" at bounding box center [158, 144] width 88 height 14
type input "Melece"
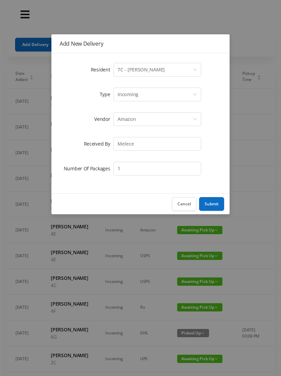
click at [216, 204] on button "Submit" at bounding box center [211, 204] width 25 height 14
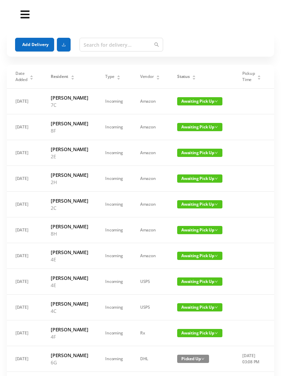
click at [36, 42] on button "Add Delivery" at bounding box center [34, 45] width 39 height 14
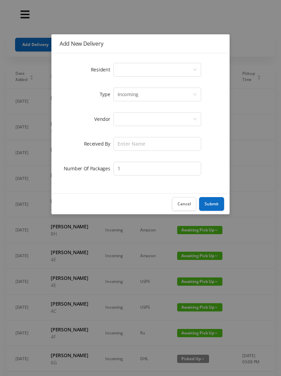
click at [140, 70] on div "Select a person" at bounding box center [155, 69] width 75 height 13
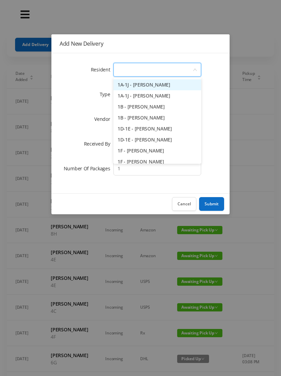
scroll to position [0, 0]
click at [172, 86] on li "1A-1J - [PERSON_NAME]" at bounding box center [158, 84] width 88 height 11
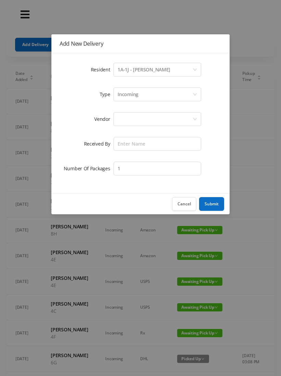
click at [186, 204] on button "Cancel" at bounding box center [184, 204] width 24 height 14
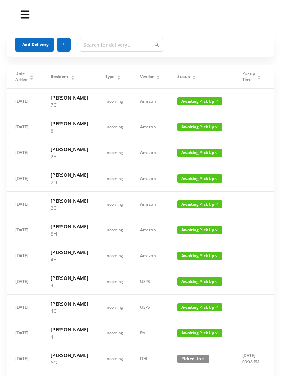
click at [40, 44] on button "Add Delivery" at bounding box center [34, 45] width 39 height 14
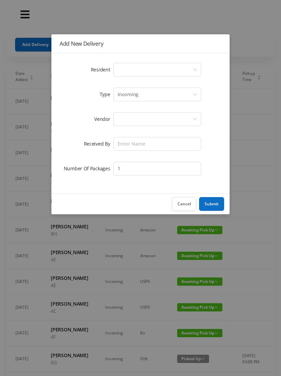
click at [149, 71] on div "Select a person" at bounding box center [155, 69] width 75 height 13
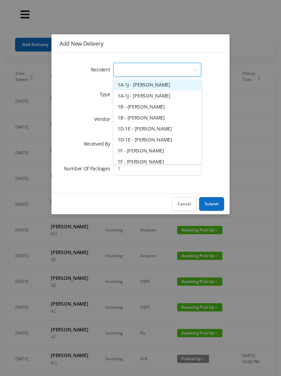
click at [171, 96] on li "1A-1J - [PERSON_NAME]" at bounding box center [158, 95] width 88 height 11
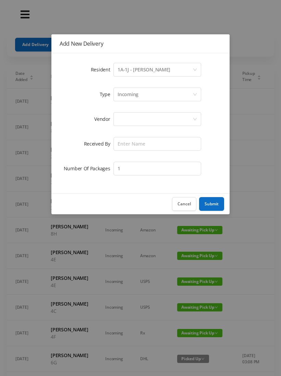
click at [136, 96] on div "Incoming" at bounding box center [128, 94] width 21 height 13
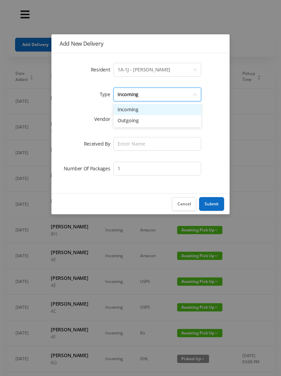
click at [139, 110] on li "Incoming" at bounding box center [158, 109] width 88 height 11
click at [136, 123] on div at bounding box center [155, 119] width 75 height 13
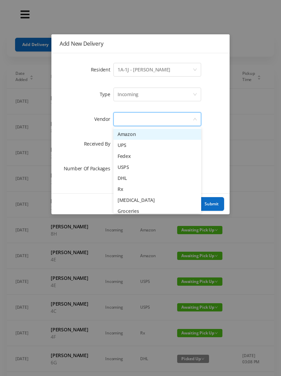
click at [136, 135] on li "Amazon" at bounding box center [158, 134] width 88 height 11
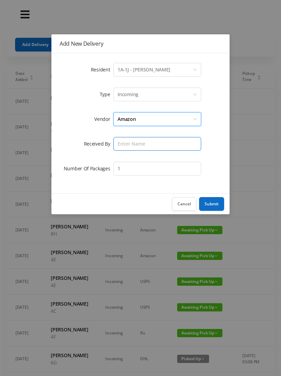
click at [135, 143] on input "text" at bounding box center [158, 144] width 88 height 14
type input "Melece"
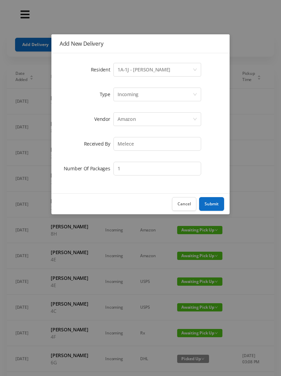
click at [216, 204] on button "Submit" at bounding box center [211, 204] width 25 height 14
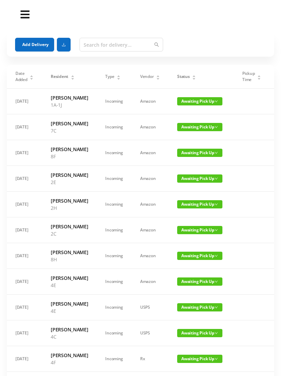
click at [41, 45] on button "Add Delivery" at bounding box center [34, 45] width 39 height 14
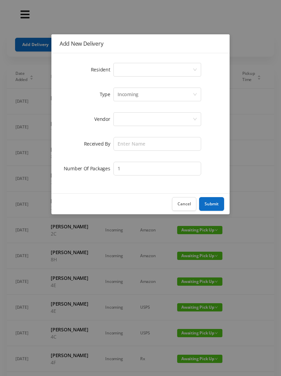
click at [145, 73] on div "Select a person" at bounding box center [155, 69] width 75 height 13
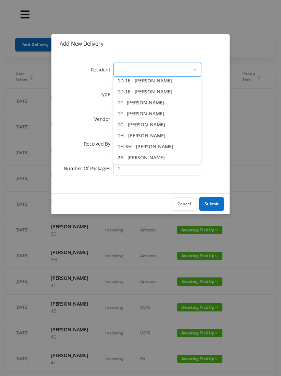
scroll to position [48, 0]
click at [161, 140] on li "1H - [PERSON_NAME]" at bounding box center [158, 135] width 88 height 11
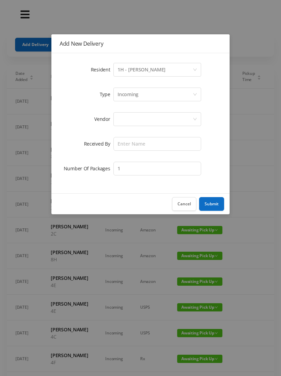
click at [142, 100] on div "Incoming" at bounding box center [155, 94] width 75 height 13
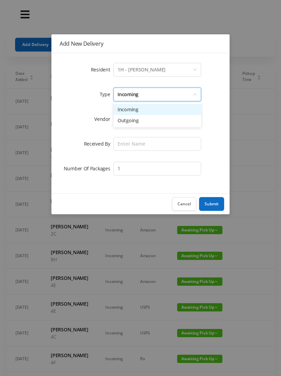
click at [143, 111] on li "Incoming" at bounding box center [158, 109] width 88 height 11
click at [139, 121] on div at bounding box center [155, 119] width 75 height 13
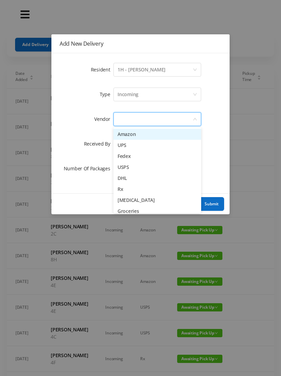
click at [142, 137] on li "Amazon" at bounding box center [158, 134] width 88 height 11
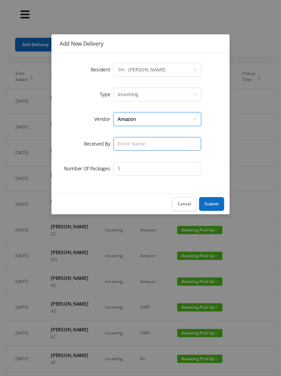
click at [138, 144] on input "text" at bounding box center [158, 144] width 88 height 14
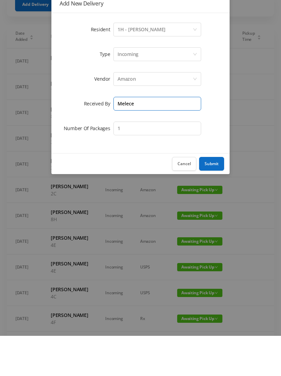
type input "Melece"
click at [214, 197] on button "Submit" at bounding box center [211, 204] width 25 height 14
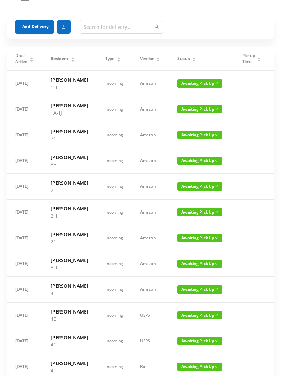
scroll to position [0, 0]
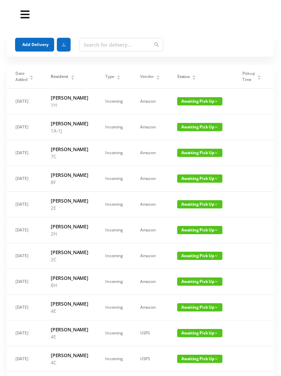
click at [38, 48] on button "Add Delivery" at bounding box center [34, 45] width 39 height 14
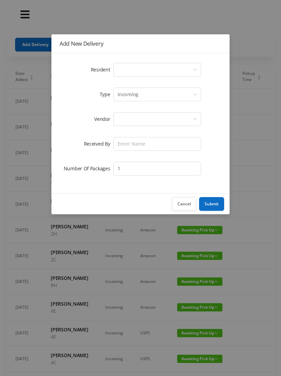
click at [143, 73] on div "Select a person" at bounding box center [155, 69] width 75 height 13
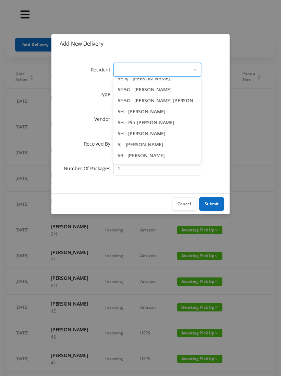
scroll to position [627, 0]
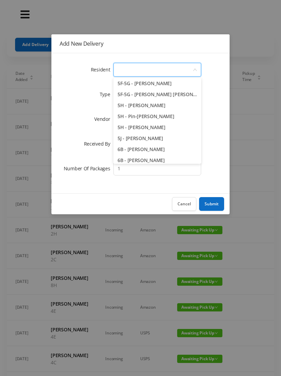
click at [165, 141] on li "5J - [PERSON_NAME]" at bounding box center [158, 138] width 88 height 11
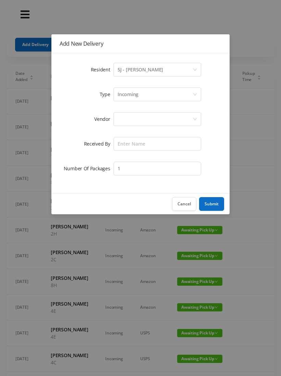
click at [141, 97] on div "Incoming" at bounding box center [155, 94] width 75 height 13
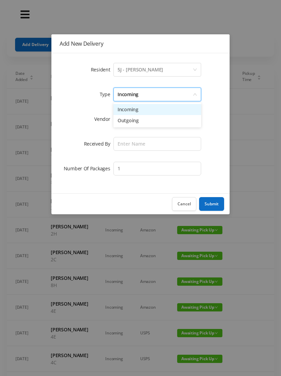
click at [138, 114] on li "Incoming" at bounding box center [158, 109] width 88 height 11
click at [134, 121] on div at bounding box center [155, 119] width 75 height 13
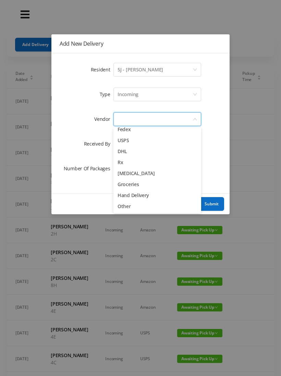
scroll to position [27, 0]
click at [127, 211] on li "Other" at bounding box center [158, 206] width 88 height 11
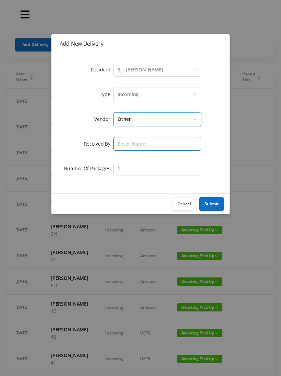
click at [135, 146] on input "text" at bounding box center [158, 144] width 88 height 14
type input "Melece"
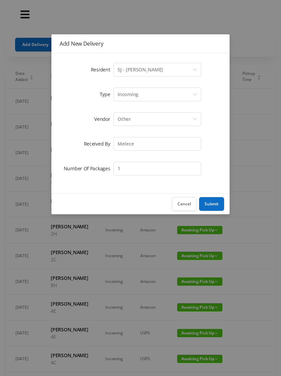
click at [214, 201] on button "Submit" at bounding box center [211, 204] width 25 height 14
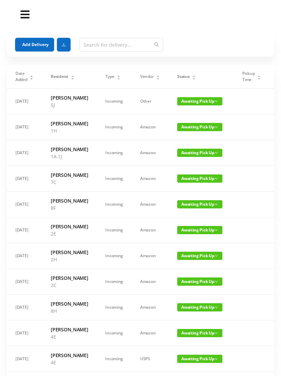
click at [36, 51] on button "Add Delivery" at bounding box center [34, 45] width 39 height 14
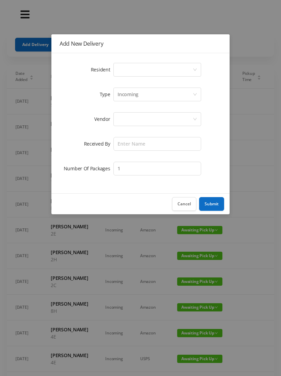
click at [150, 70] on div "Select a person" at bounding box center [155, 69] width 75 height 13
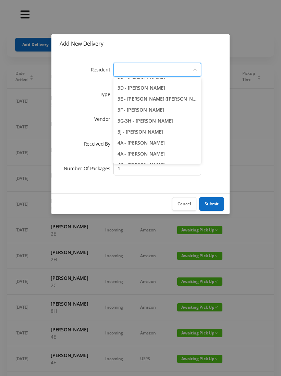
scroll to position [318, 0]
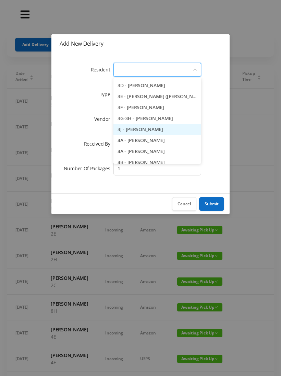
click at [171, 129] on li "3J - [PERSON_NAME]" at bounding box center [158, 129] width 88 height 11
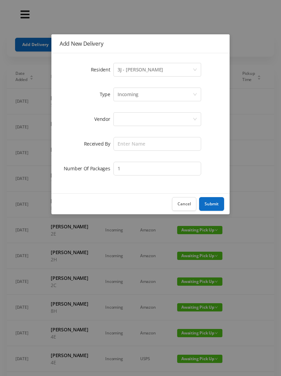
click at [147, 97] on div "Incoming" at bounding box center [155, 94] width 75 height 13
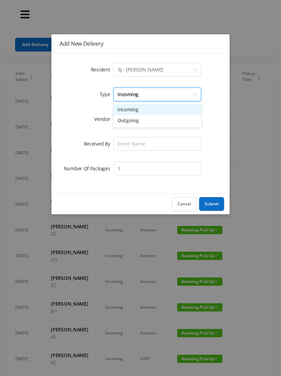
click at [142, 109] on li "Incoming" at bounding box center [158, 109] width 88 height 11
click at [134, 119] on div at bounding box center [155, 119] width 75 height 13
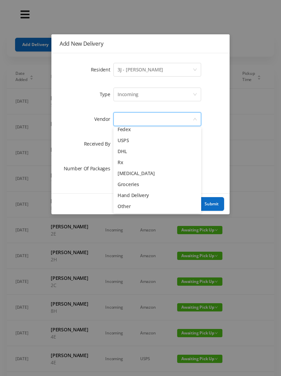
scroll to position [27, 0]
click at [131, 208] on li "Other" at bounding box center [158, 206] width 88 height 11
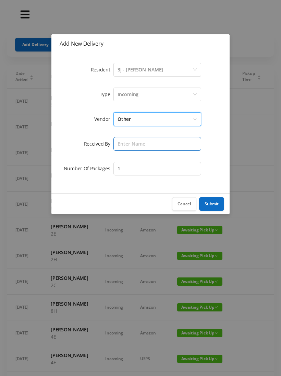
click at [137, 142] on input "text" at bounding box center [158, 144] width 88 height 14
type input "Melece"
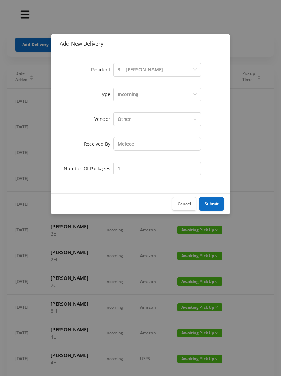
click at [213, 205] on button "Submit" at bounding box center [211, 204] width 25 height 14
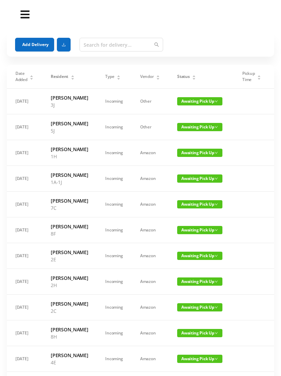
click at [193, 182] on span "Awaiting Pick Up" at bounding box center [199, 178] width 45 height 8
click at [187, 229] on link "Picked Up" at bounding box center [190, 227] width 45 height 11
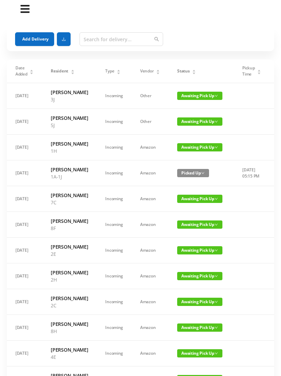
scroll to position [6, 0]
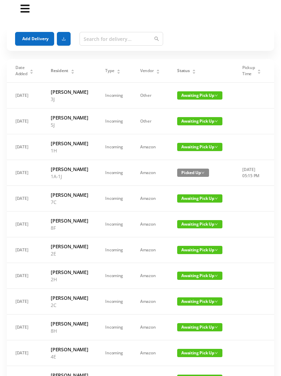
click at [193, 151] on span "Awaiting Pick Up" at bounding box center [199, 147] width 45 height 8
click at [188, 188] on link "Picked Up" at bounding box center [190, 189] width 45 height 11
